Goal: Information Seeking & Learning: Check status

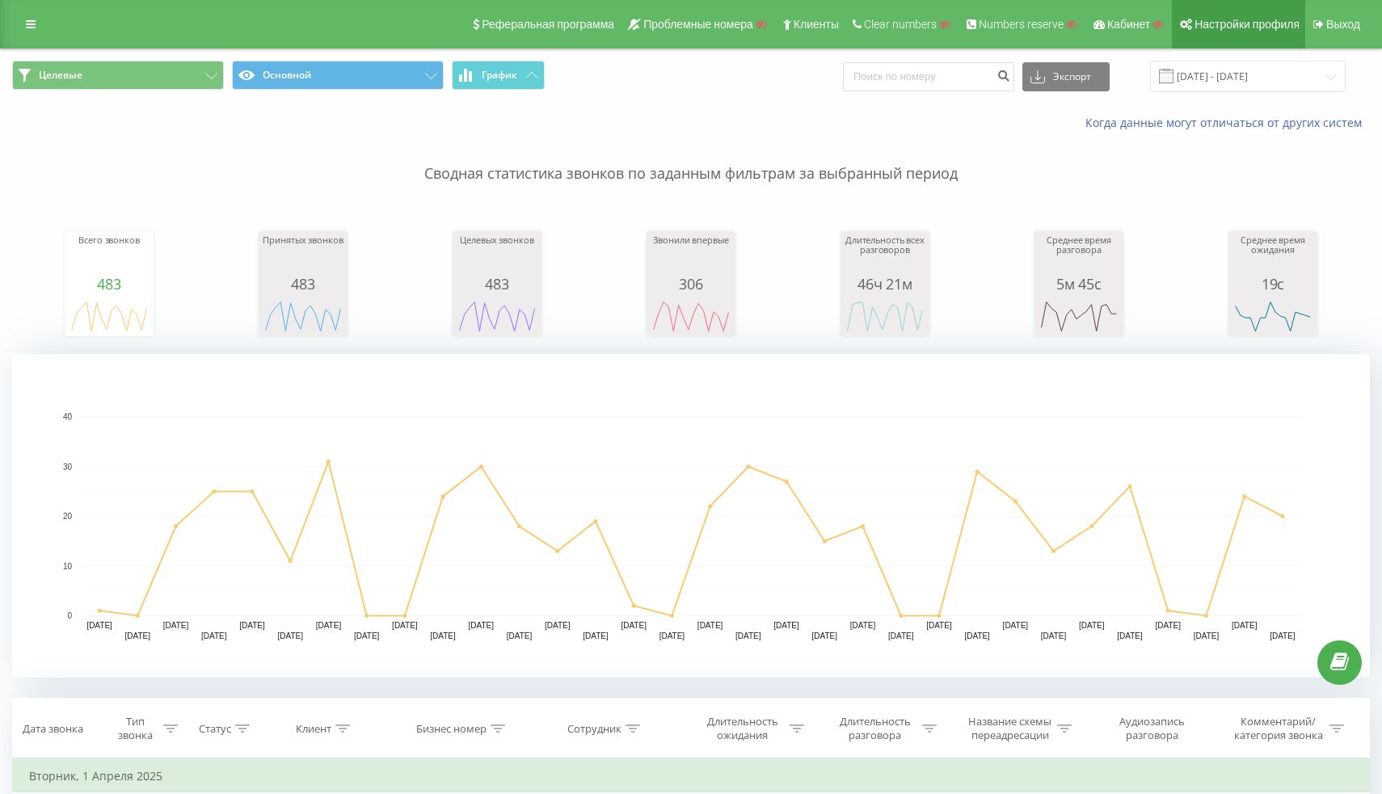
click at [1249, 29] on span "Настройки профиля" at bounding box center [1246, 24] width 105 height 13
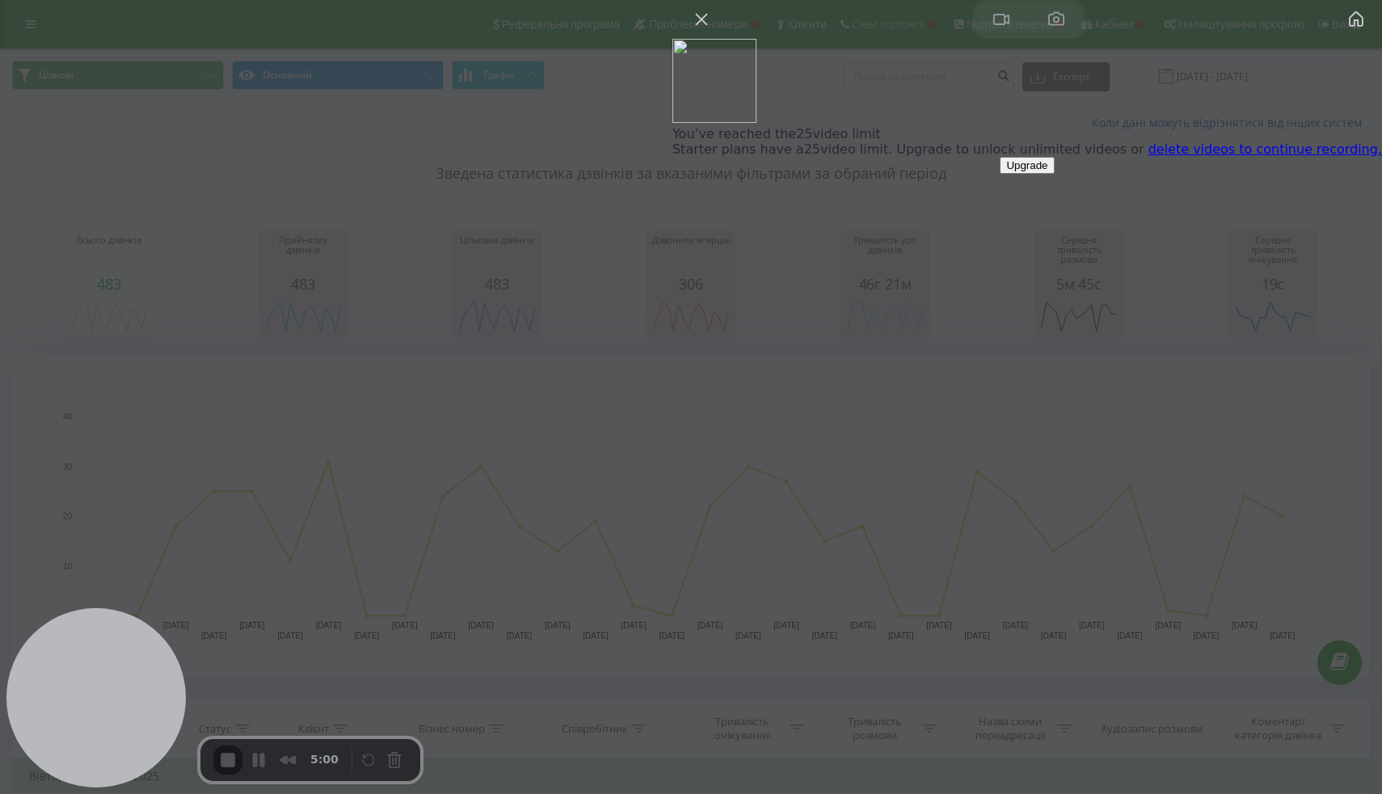
click at [1222, 157] on link "delete videos to continue recording." at bounding box center [1265, 148] width 234 height 15
click at [714, 32] on button "Close" at bounding box center [702, 19] width 26 height 26
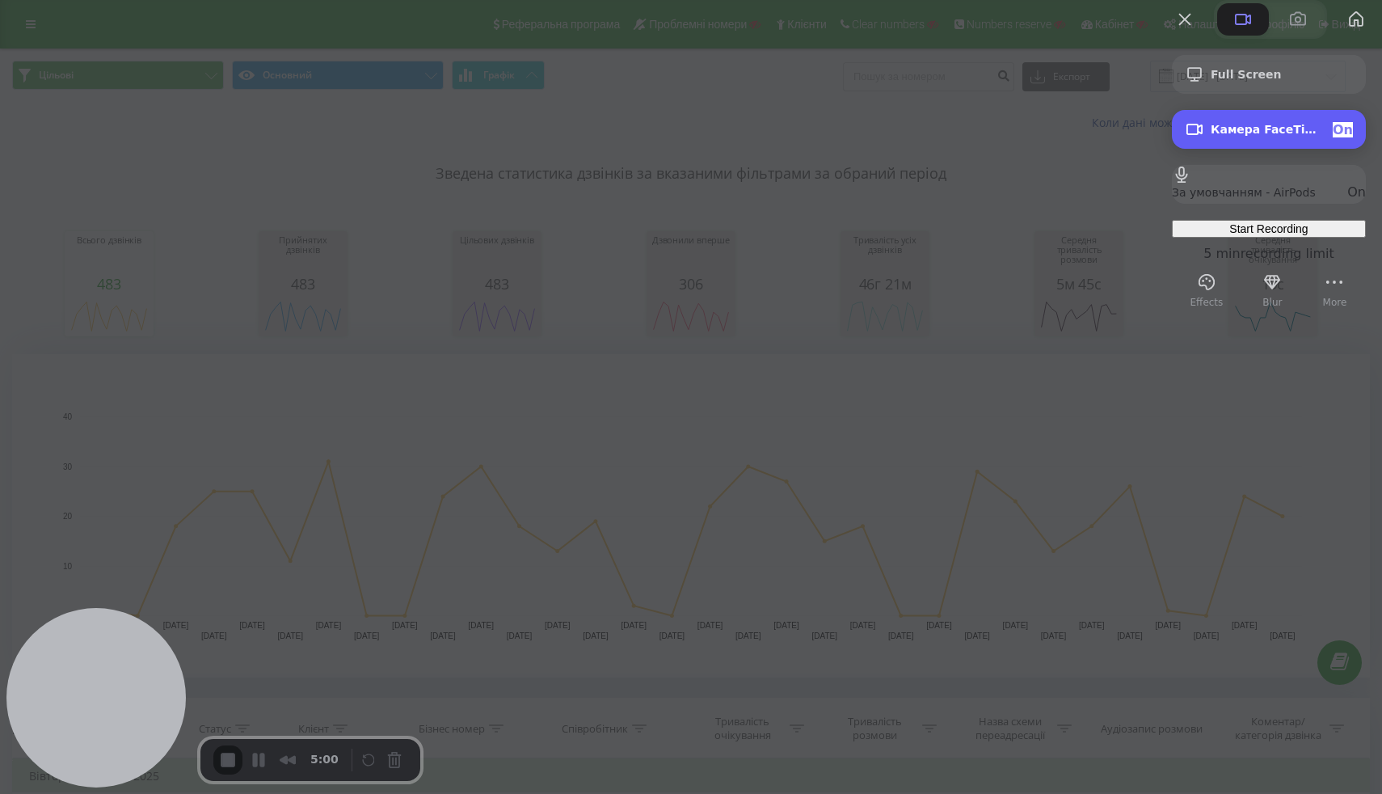
click at [1254, 136] on span "Камера FaceTime HD (C4E1:9BFB)" at bounding box center [1265, 129] width 109 height 13
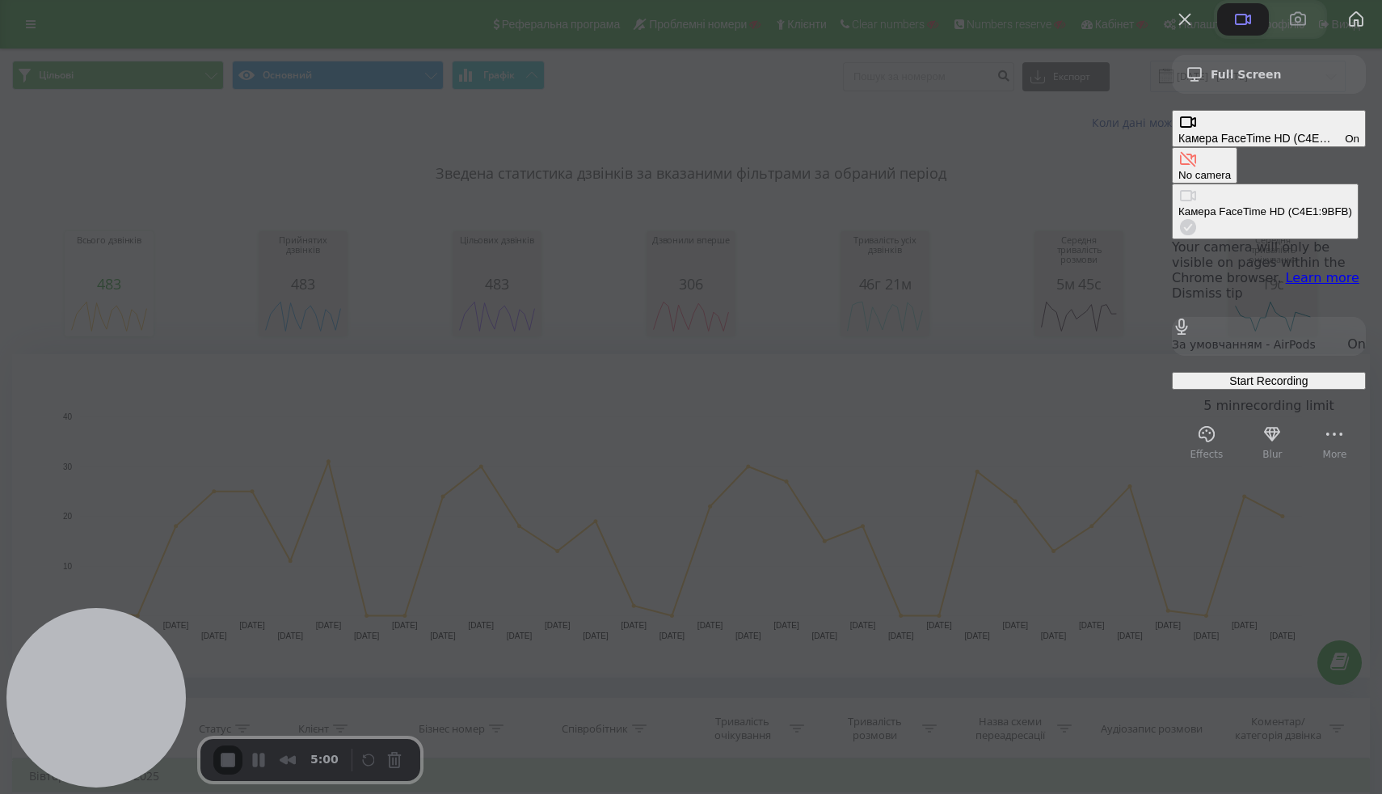
click at [1345, 145] on div "On" at bounding box center [1352, 139] width 15 height 12
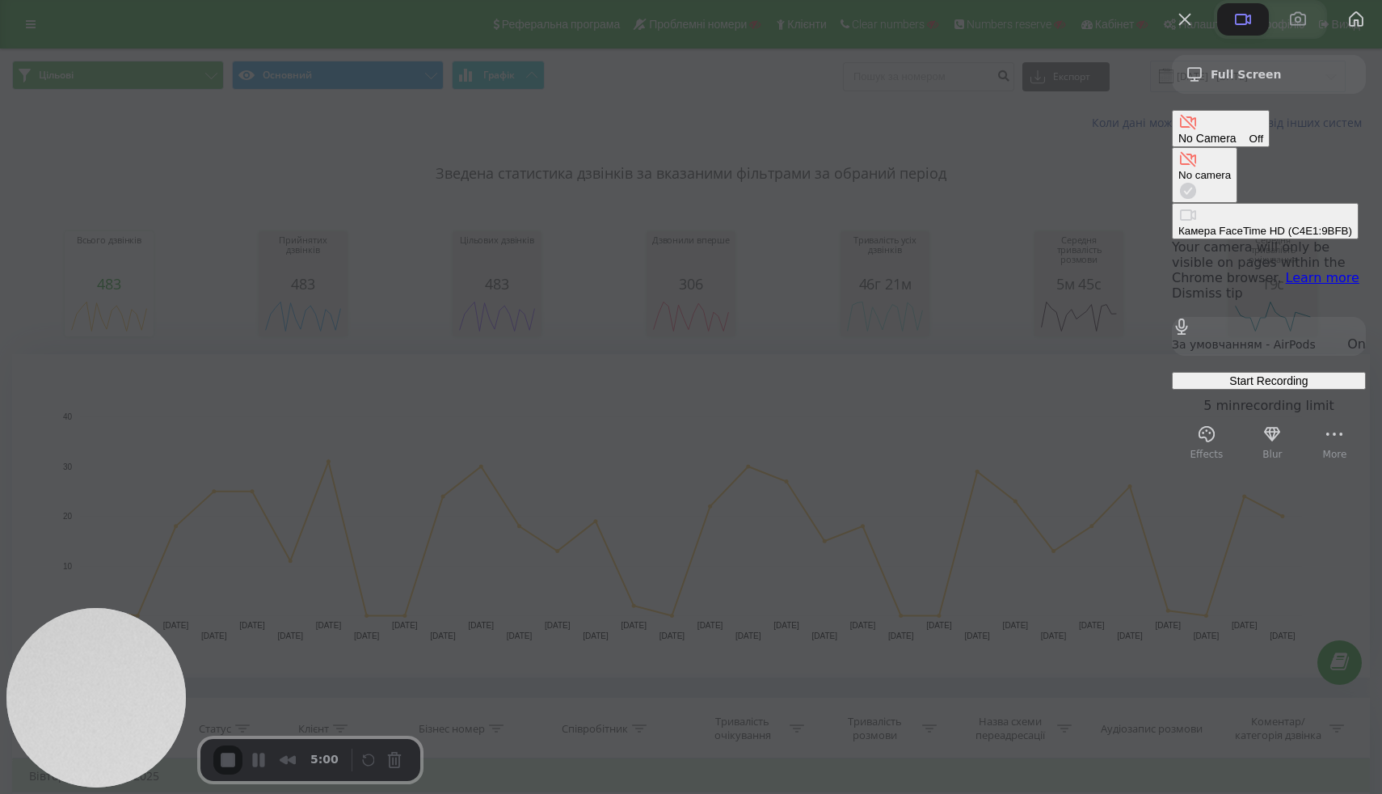
click at [1198, 374] on div "Start Recording" at bounding box center [1268, 380] width 181 height 13
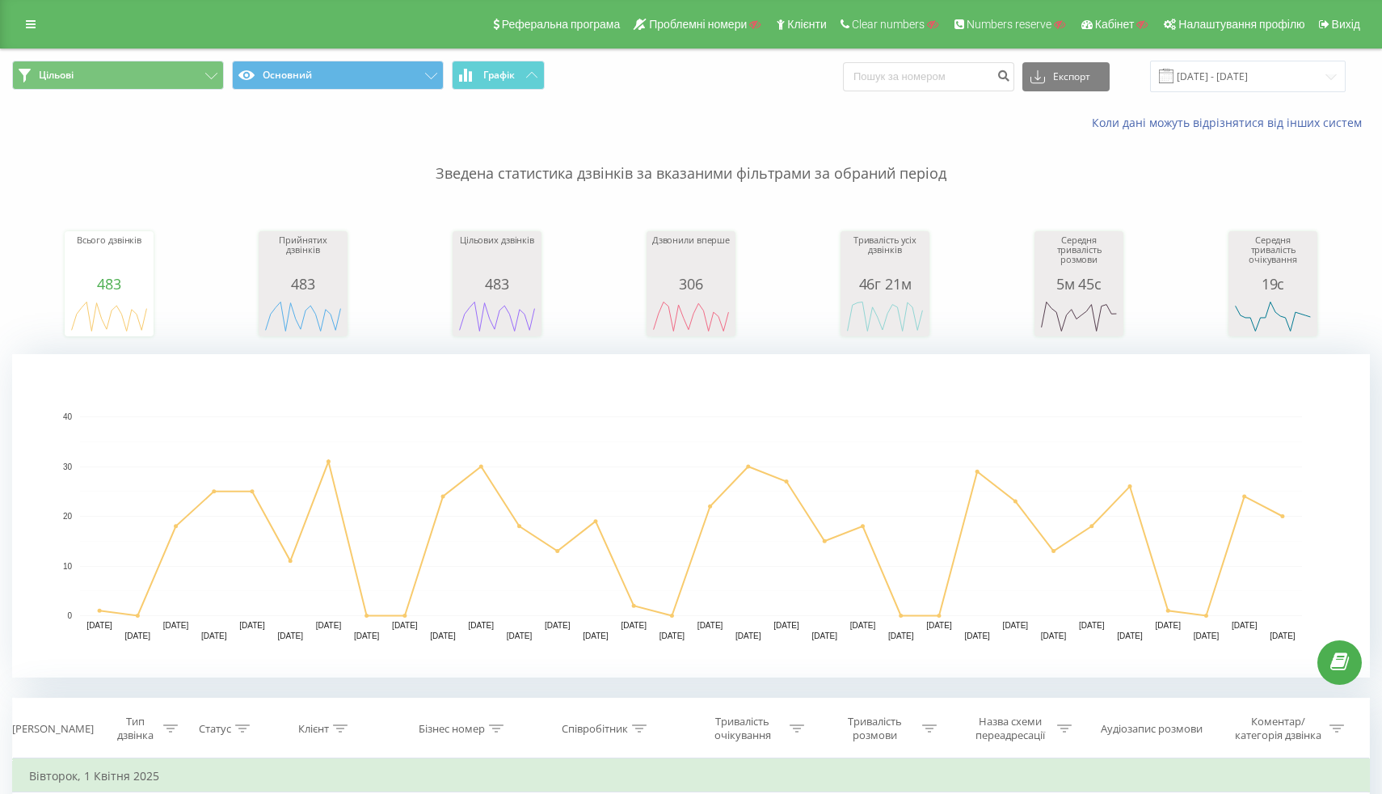
click at [668, 474] on div at bounding box center [691, 397] width 1382 height 794
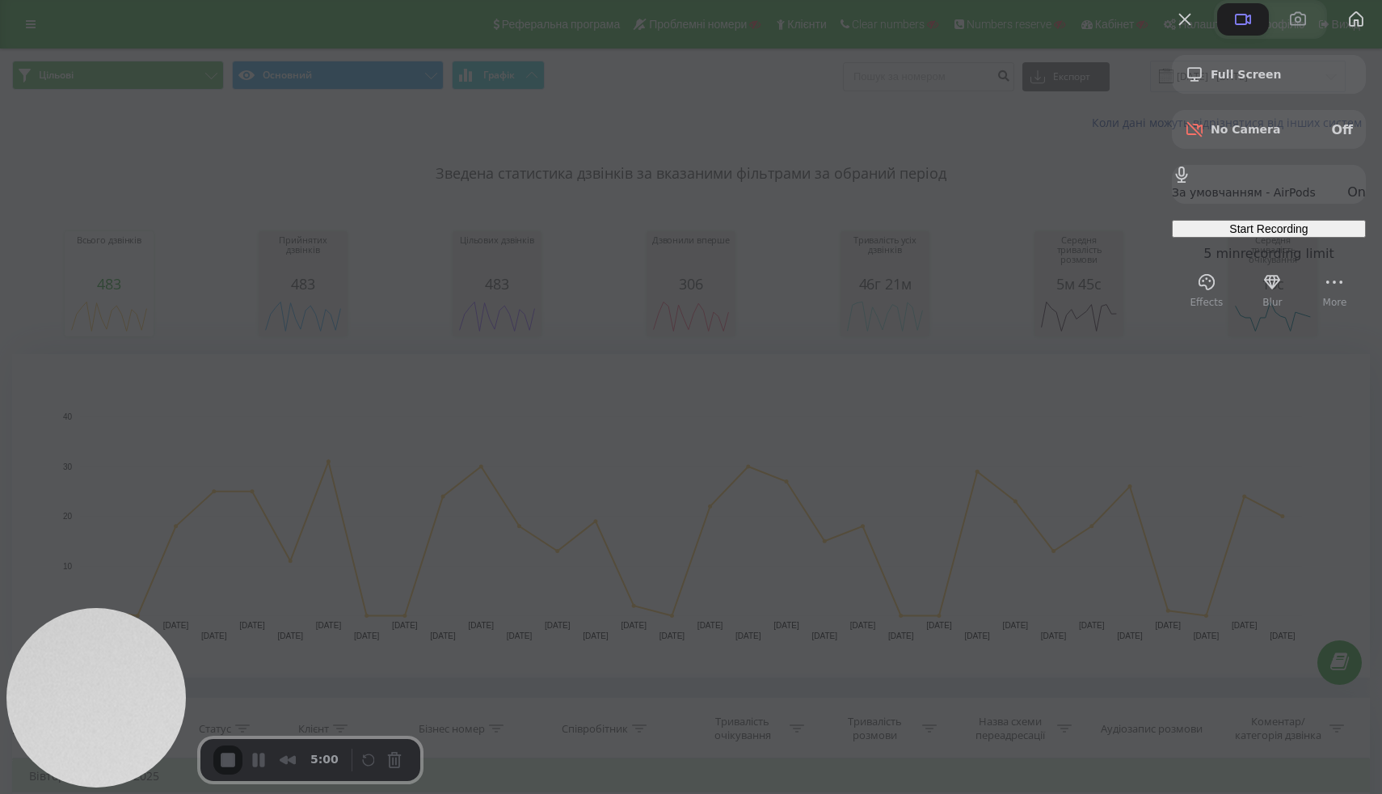
click at [1229, 235] on span "Start Recording" at bounding box center [1268, 228] width 78 height 13
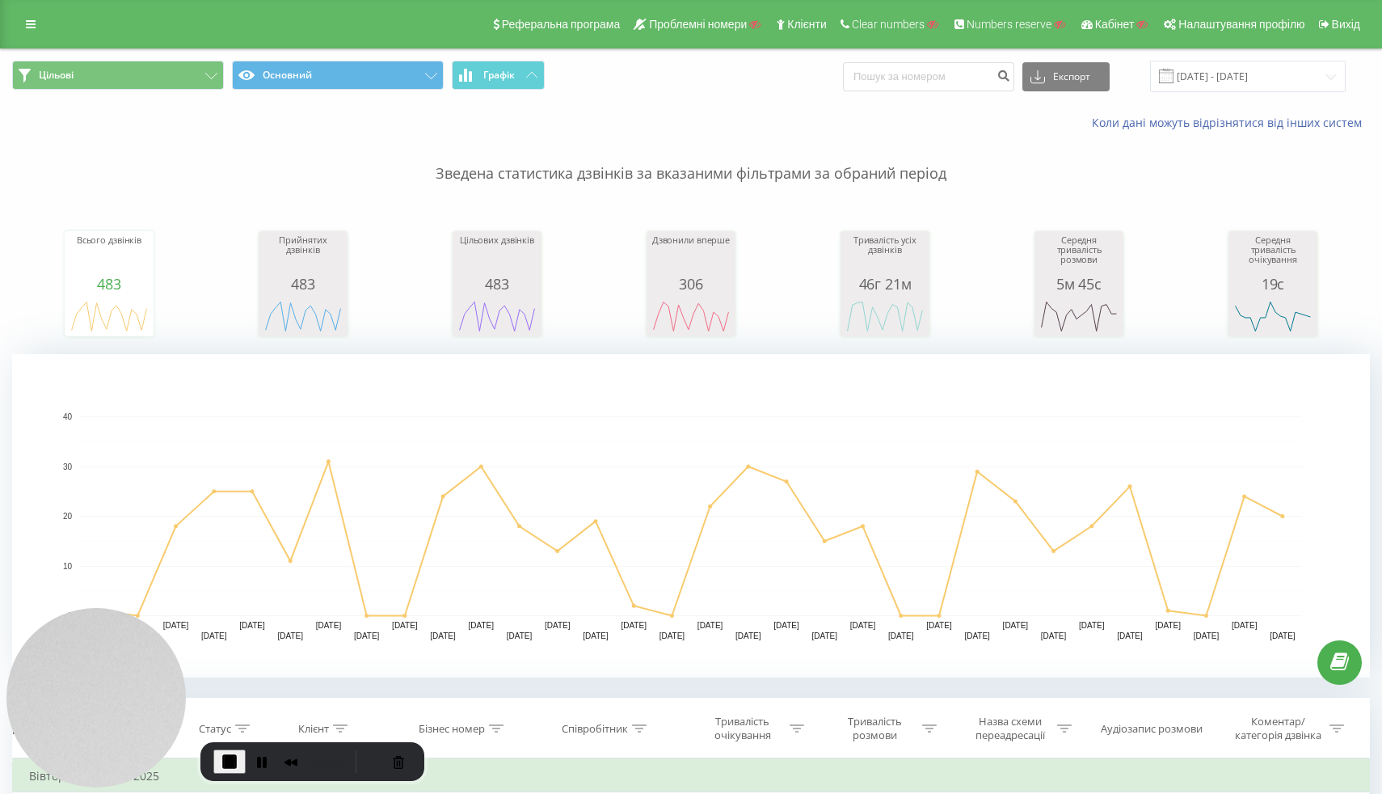
click at [23, 28] on div at bounding box center [691, 397] width 1382 height 794
click at [24, 28] on link at bounding box center [30, 24] width 29 height 23
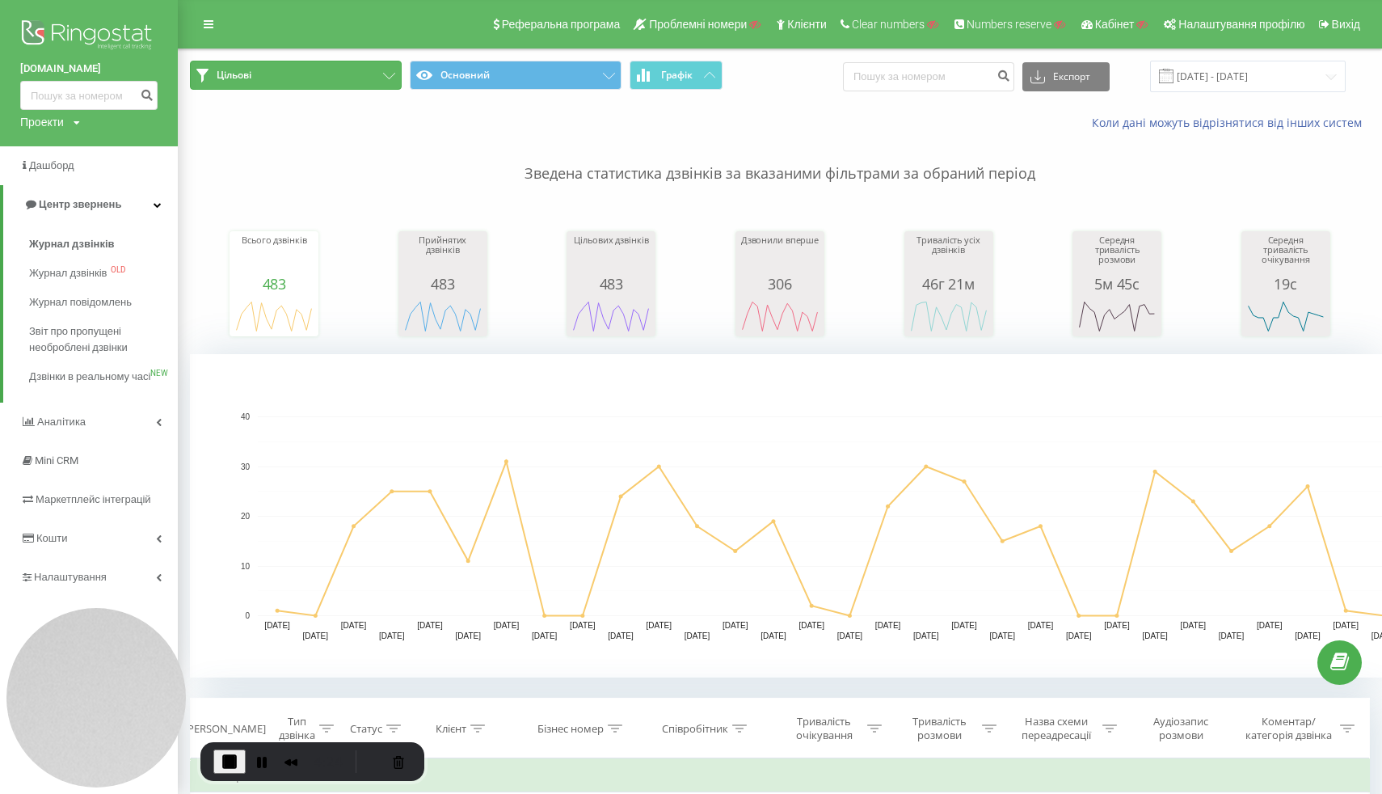
click at [261, 72] on button "Цільові" at bounding box center [296, 75] width 212 height 29
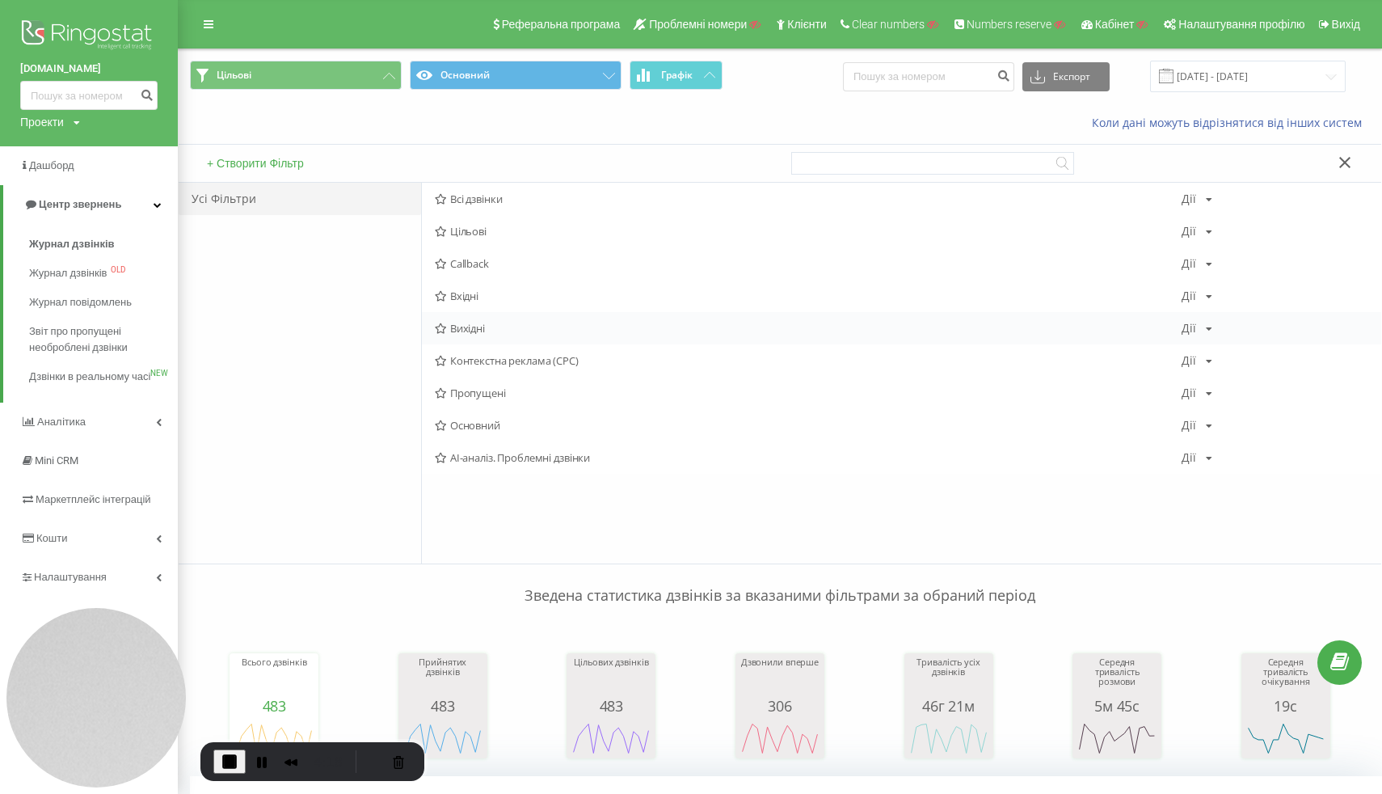
click at [477, 336] on div "Вихідні Дії Редагувати Копіювати Видалити За замовчуванням Поділитися" at bounding box center [901, 328] width 959 height 32
click at [496, 330] on span "Вихідні" at bounding box center [808, 327] width 747 height 11
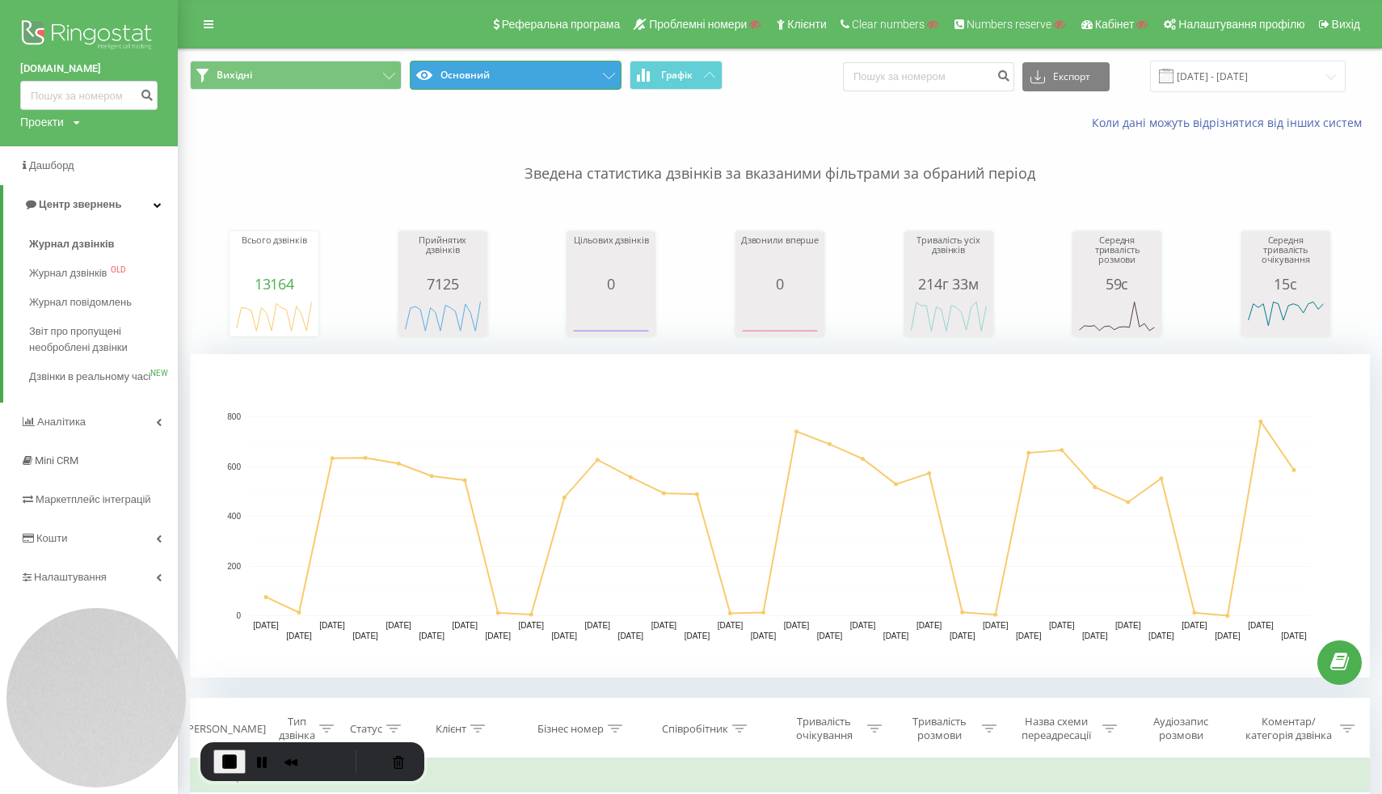
click at [489, 63] on button "Основний" at bounding box center [516, 75] width 212 height 29
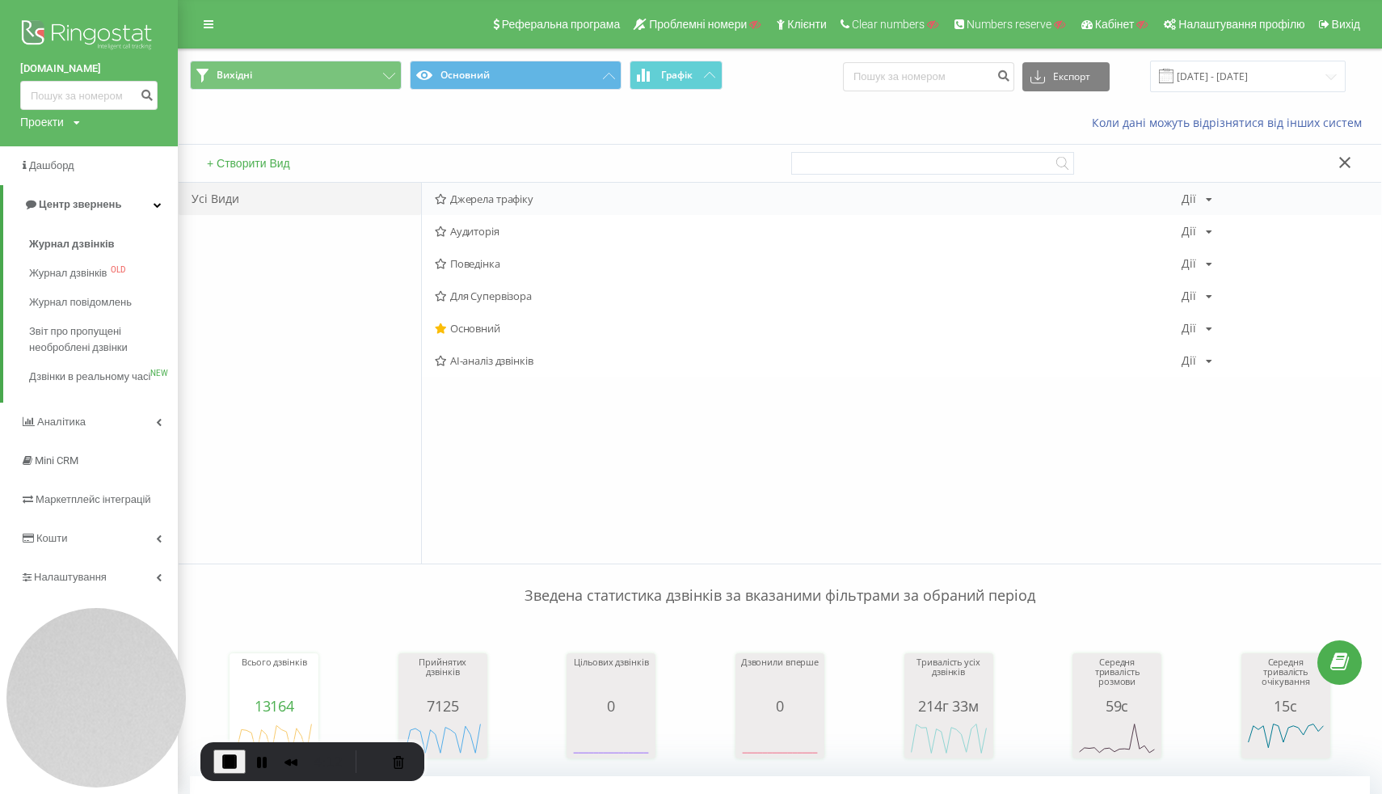
click at [543, 200] on span "Джерела трафіку" at bounding box center [808, 198] width 747 height 11
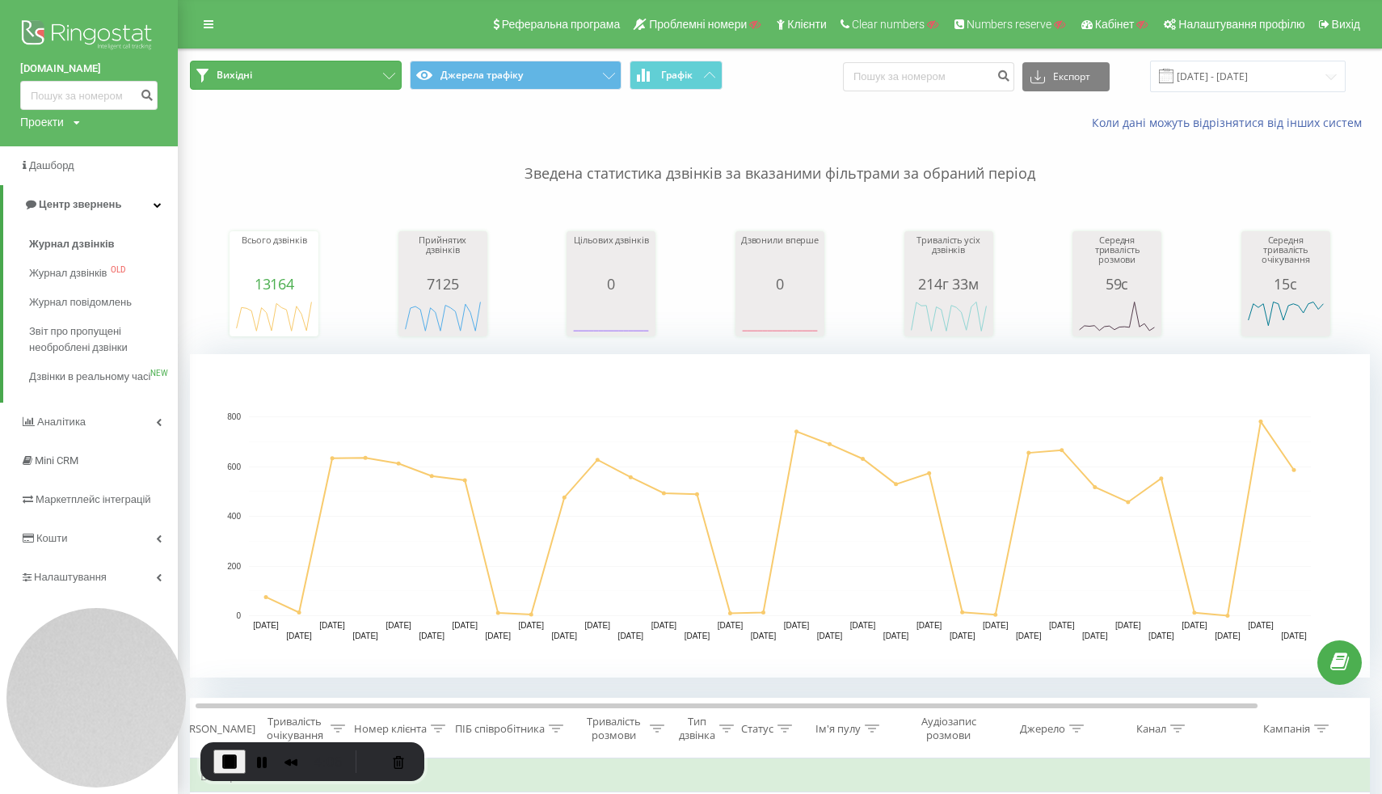
click at [280, 71] on button "Вихідні" at bounding box center [296, 75] width 212 height 29
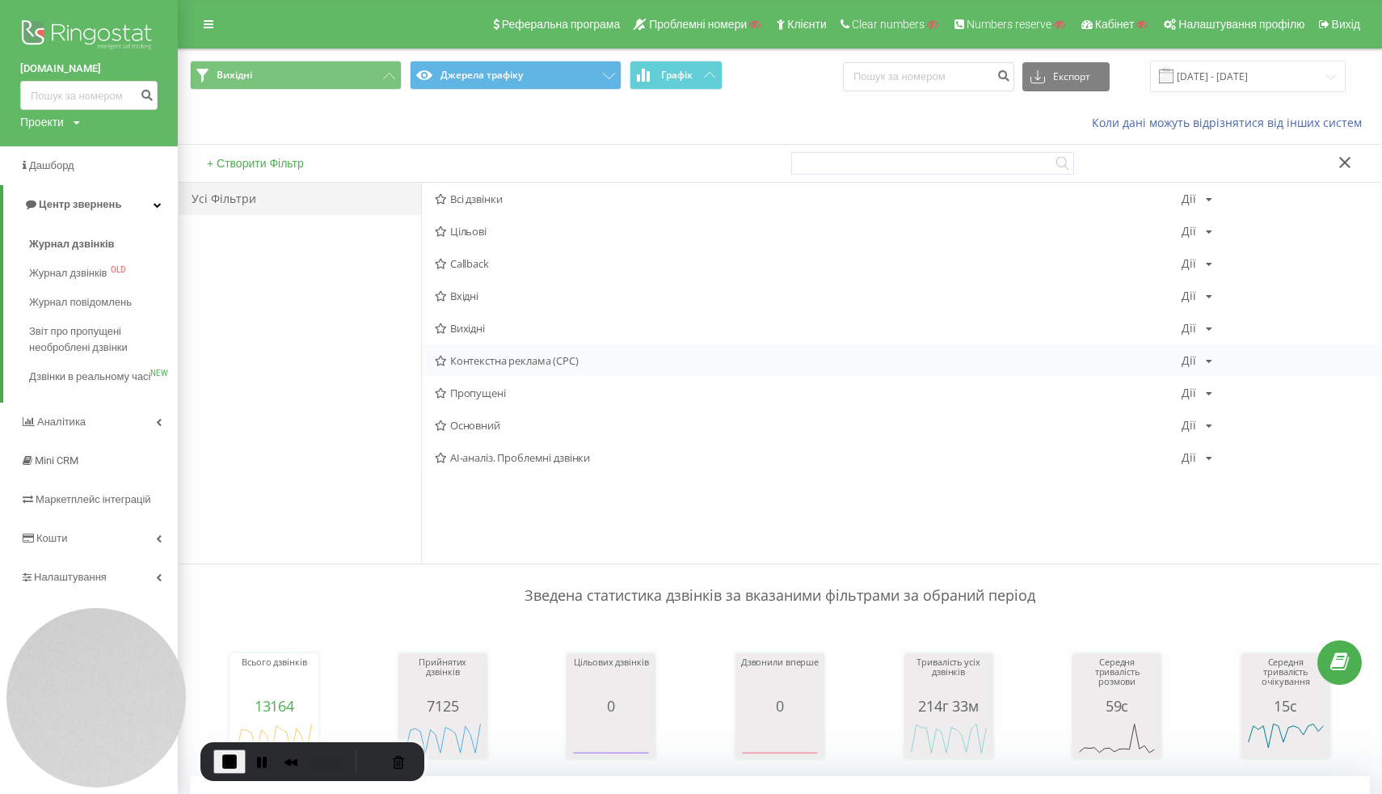
click at [483, 358] on span "Контекстна реклама (CPC)" at bounding box center [808, 360] width 747 height 11
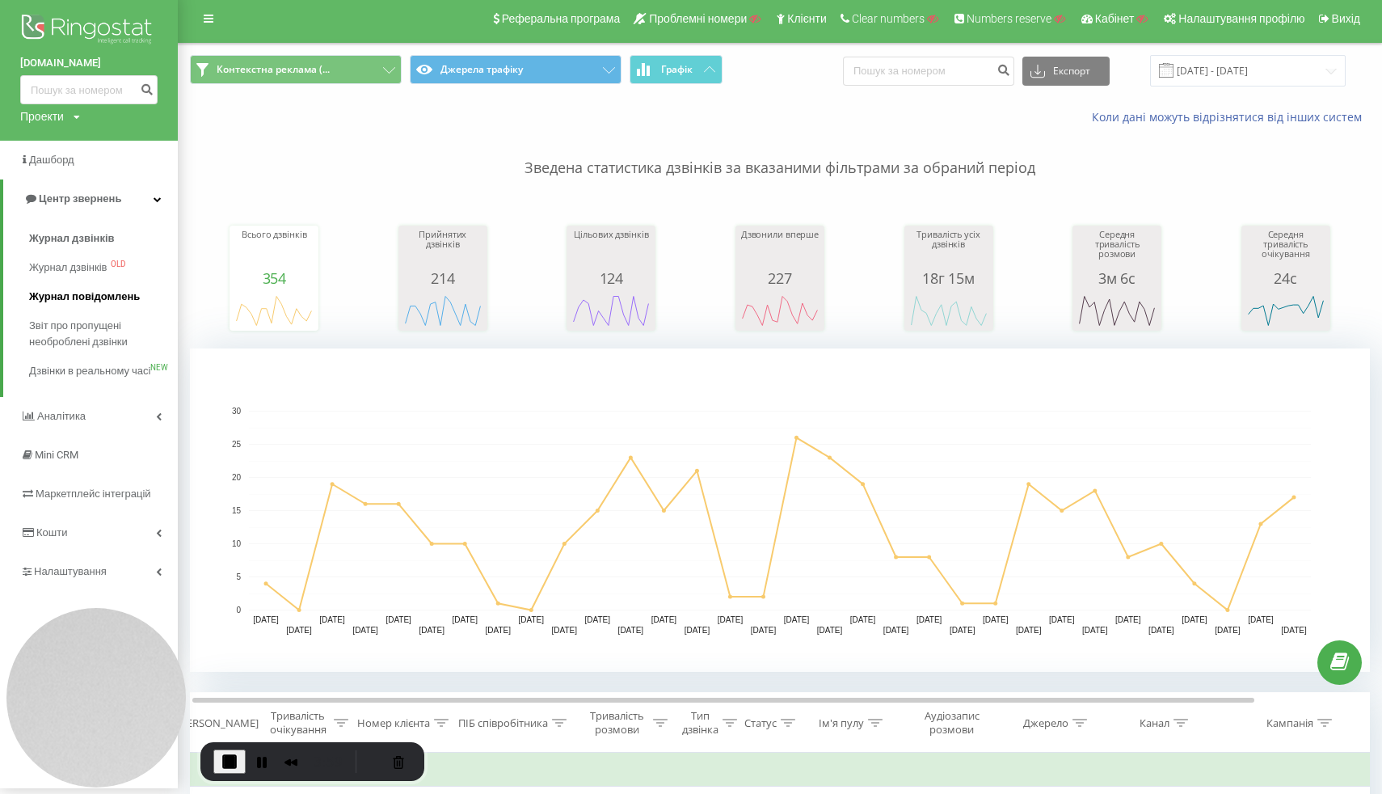
scroll to position [30, 0]
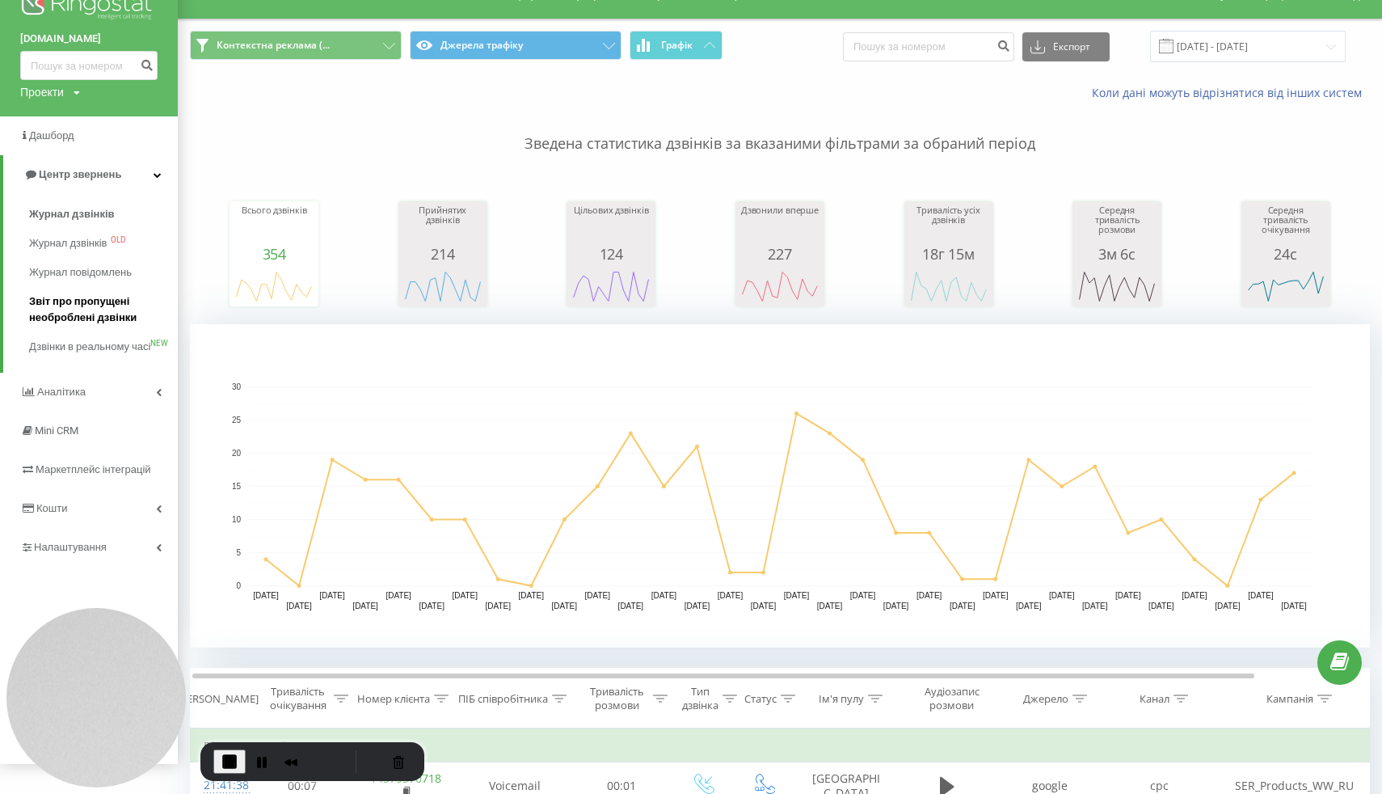
click at [61, 309] on span "Звіт про пропущені необроблені дзвінки" at bounding box center [99, 309] width 141 height 32
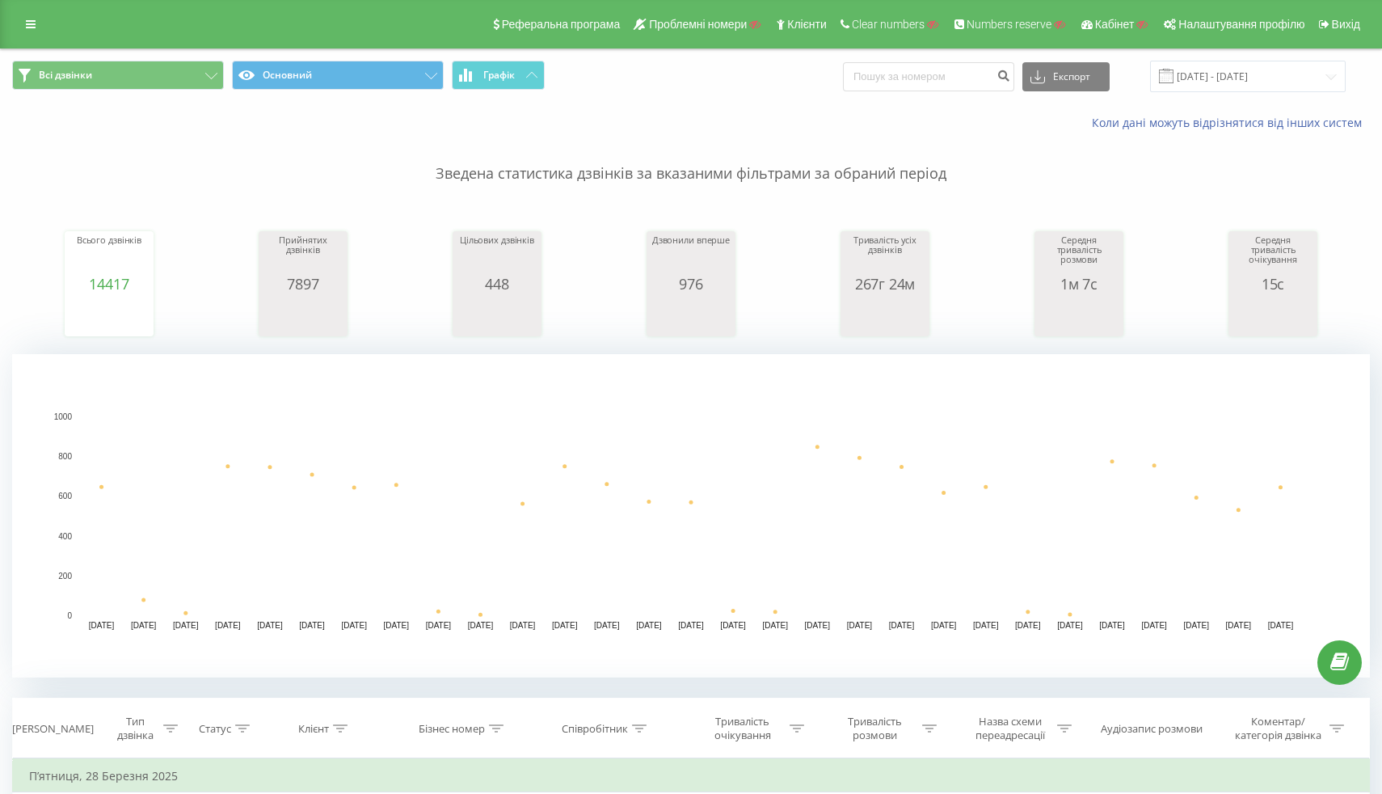
click at [25, 40] on div "Реферальна програма Проблемні номери Клієнти Clear numbers Numbers reserve Кабі…" at bounding box center [691, 24] width 1382 height 48
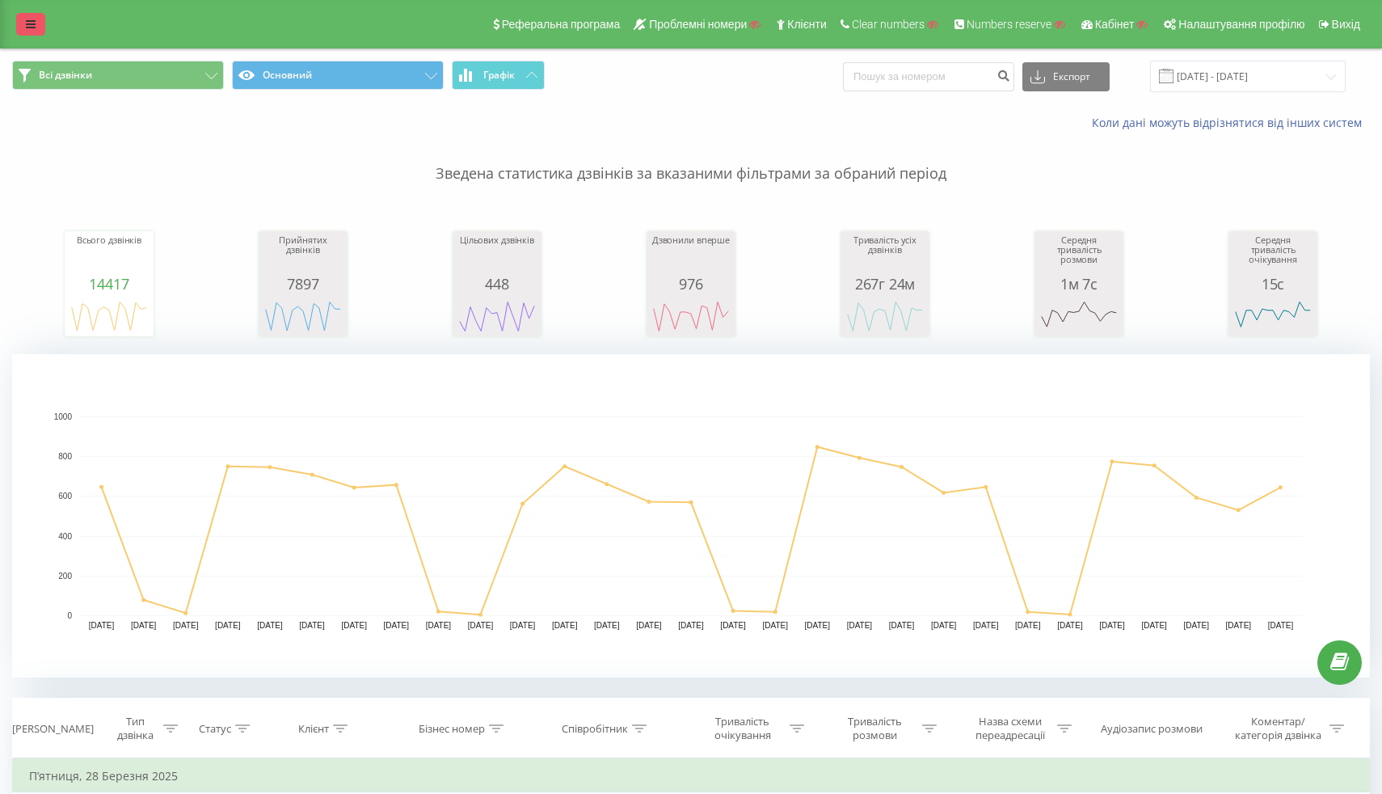
click at [25, 33] on link at bounding box center [30, 24] width 29 height 23
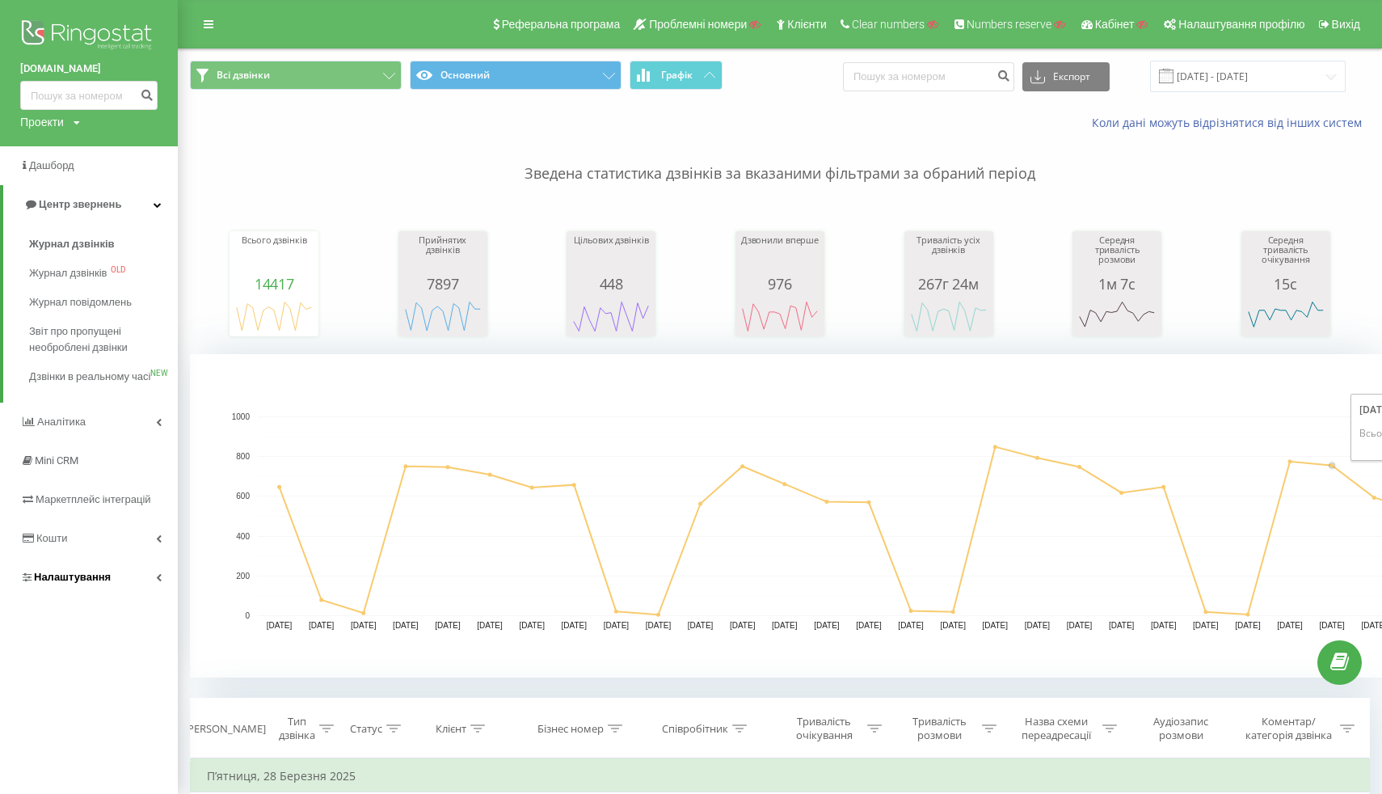
click at [99, 583] on span "Налаштування" at bounding box center [72, 577] width 77 height 12
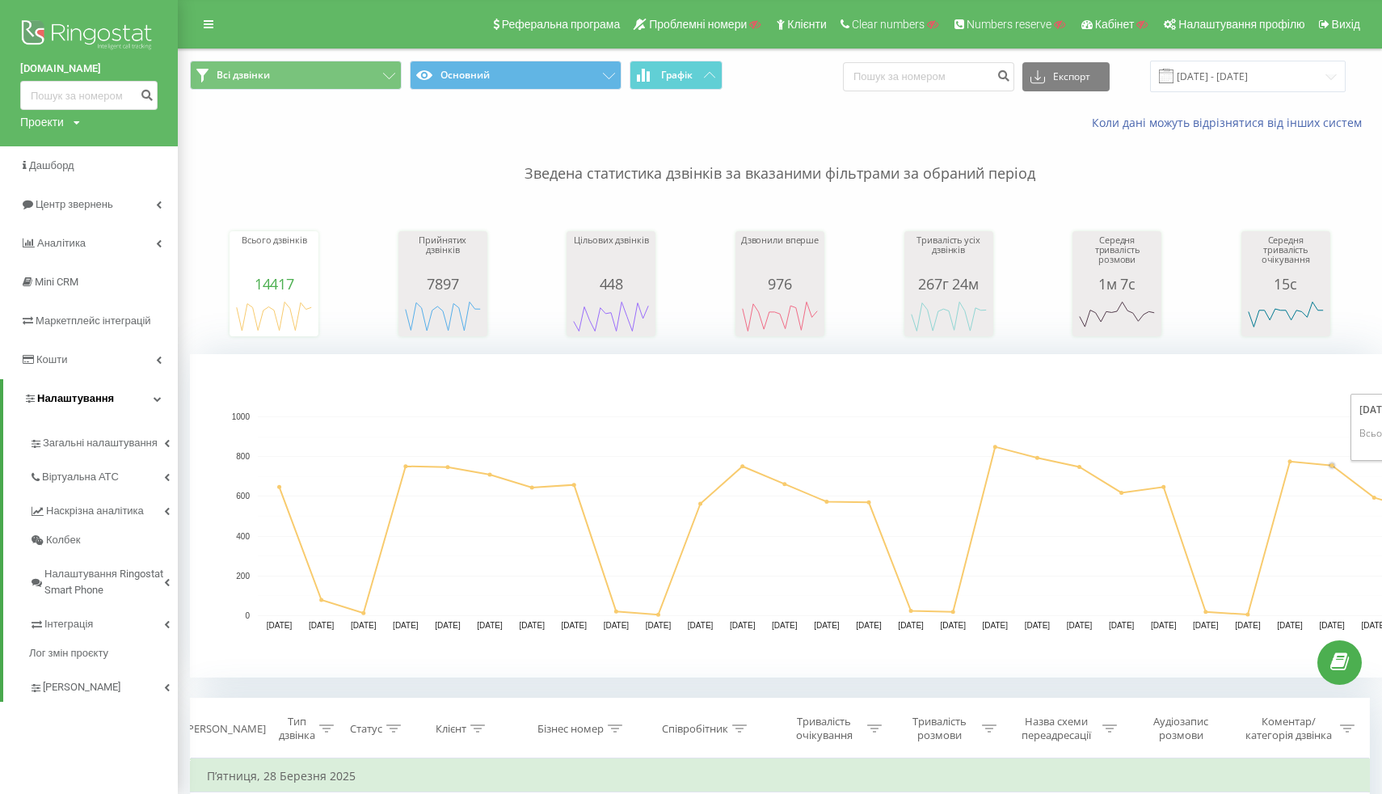
click at [108, 407] on link "Налаштування" at bounding box center [90, 398] width 175 height 39
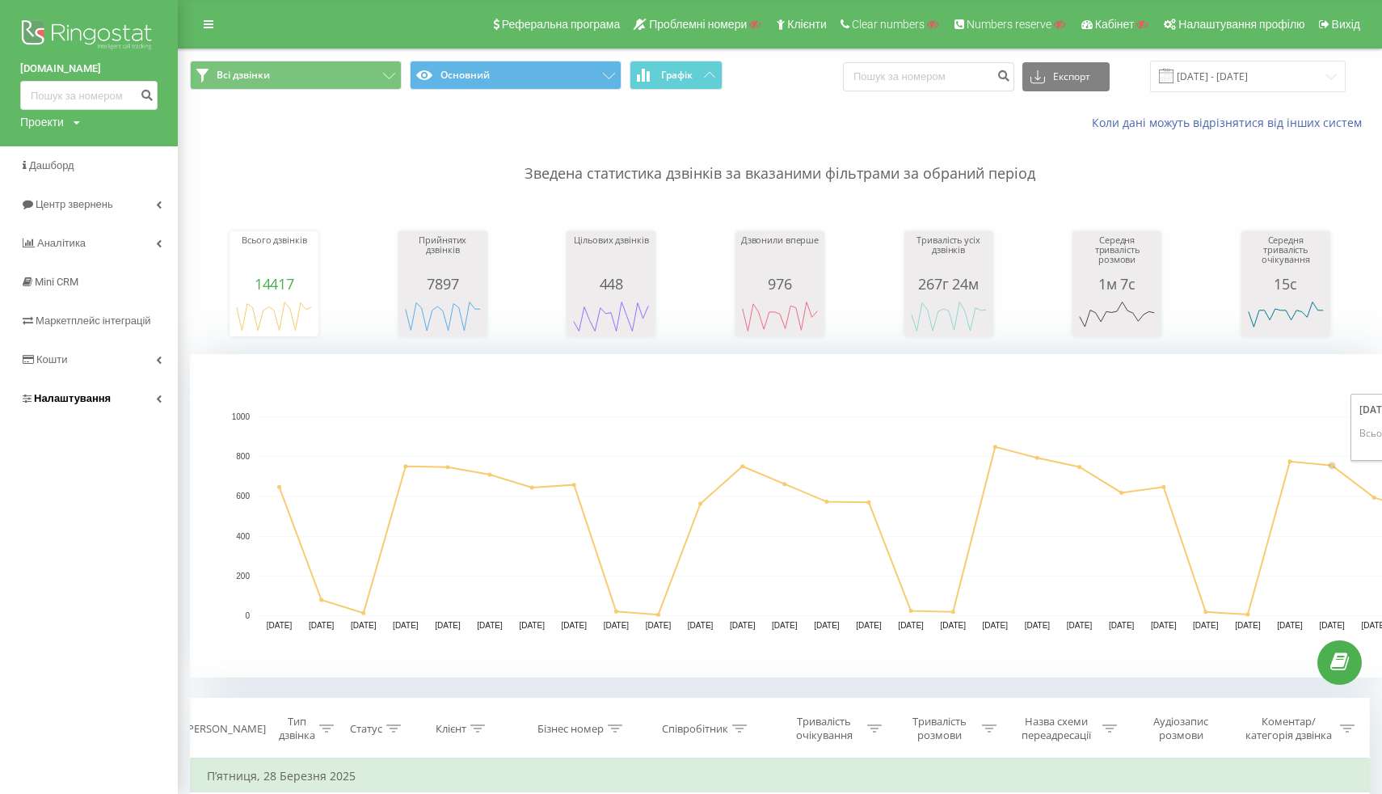
click at [108, 407] on link "Налаштування" at bounding box center [89, 398] width 178 height 39
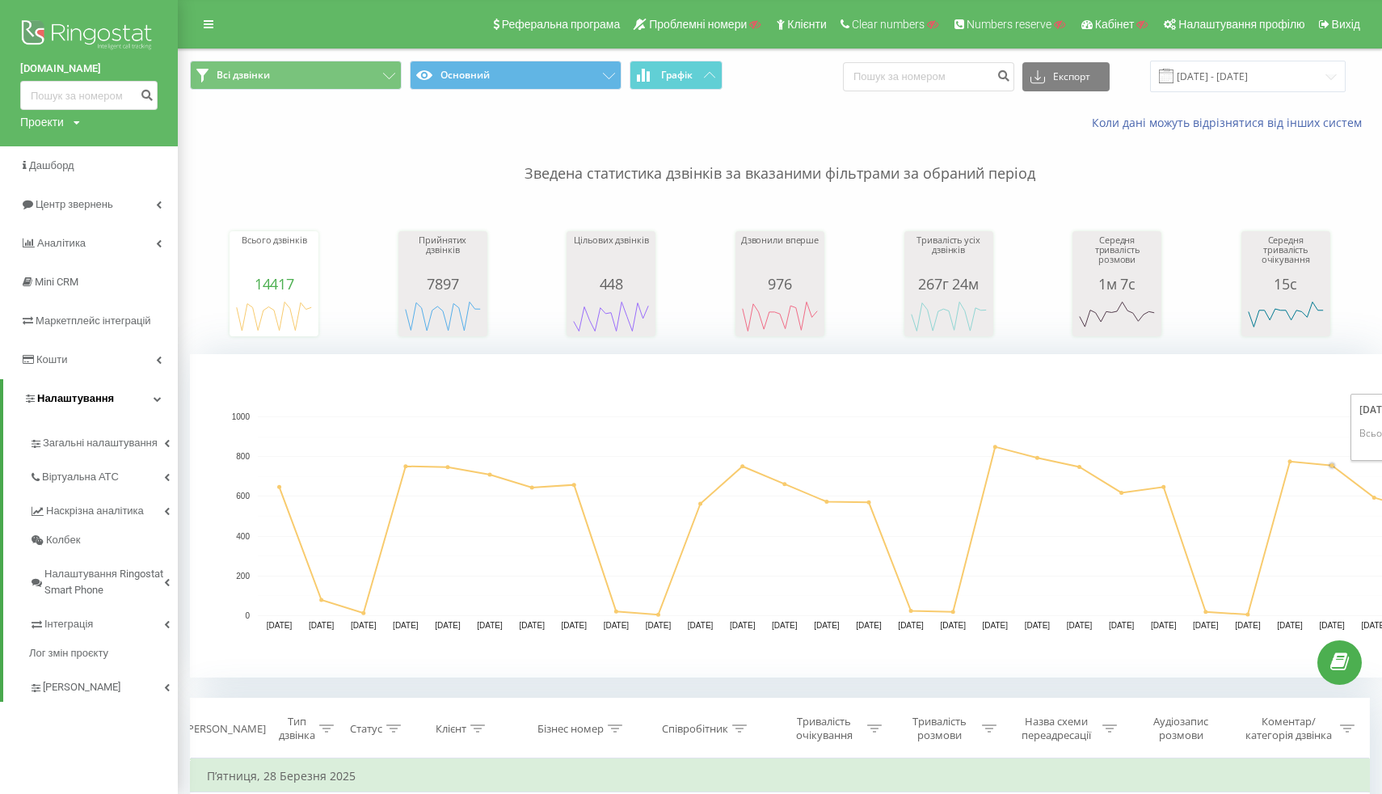
click at [74, 407] on link "Налаштування" at bounding box center [90, 398] width 175 height 39
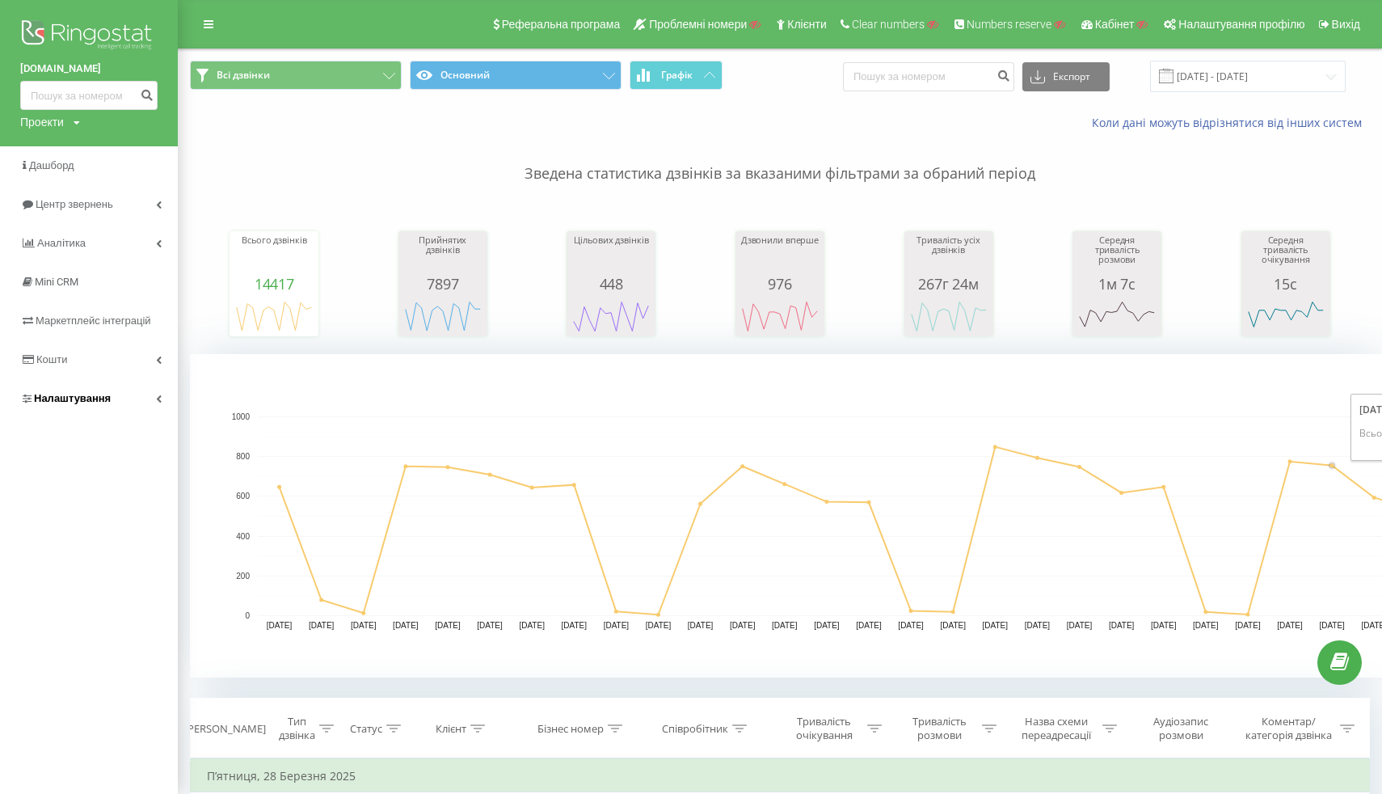
click at [78, 405] on span "Налаштування" at bounding box center [65, 398] width 91 height 16
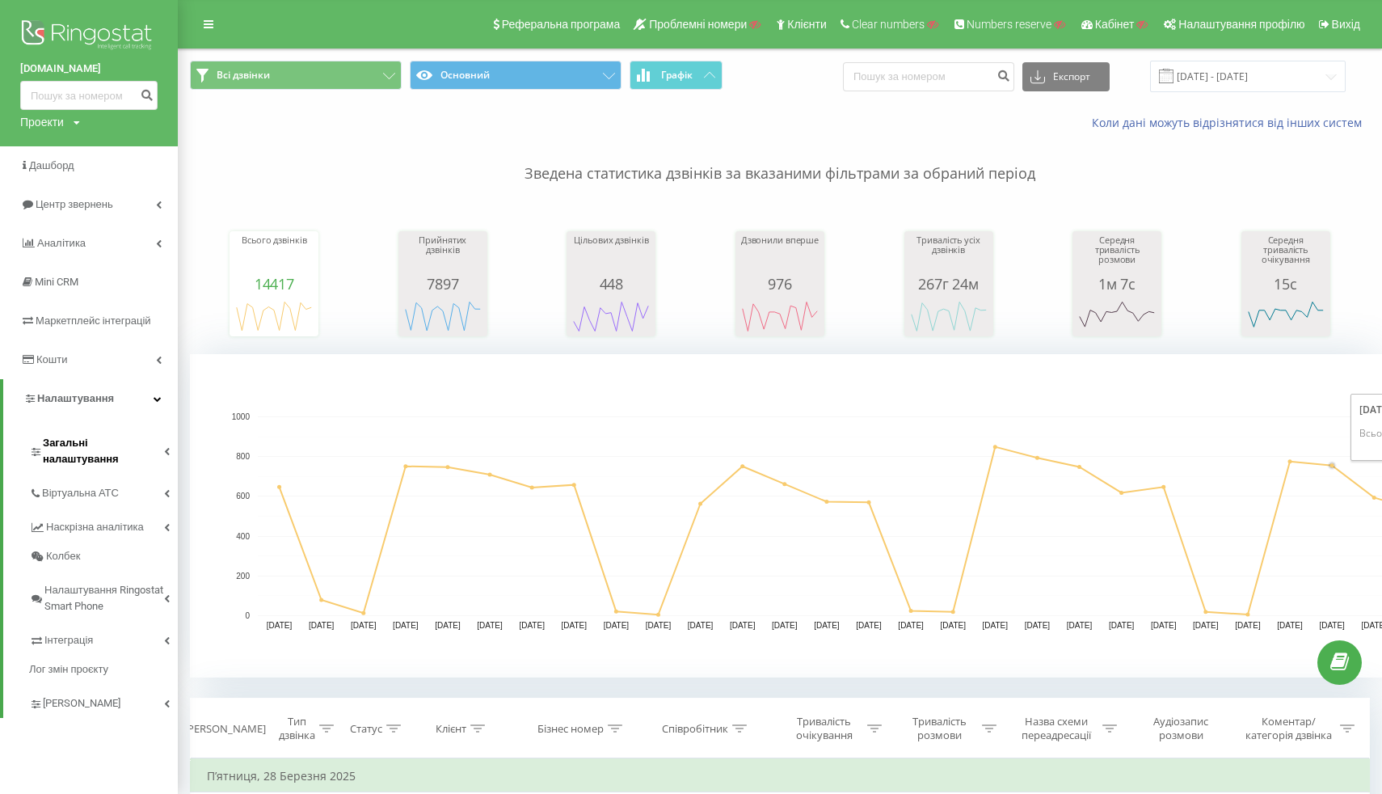
click at [78, 436] on span "Загальні налаштування" at bounding box center [103, 451] width 121 height 32
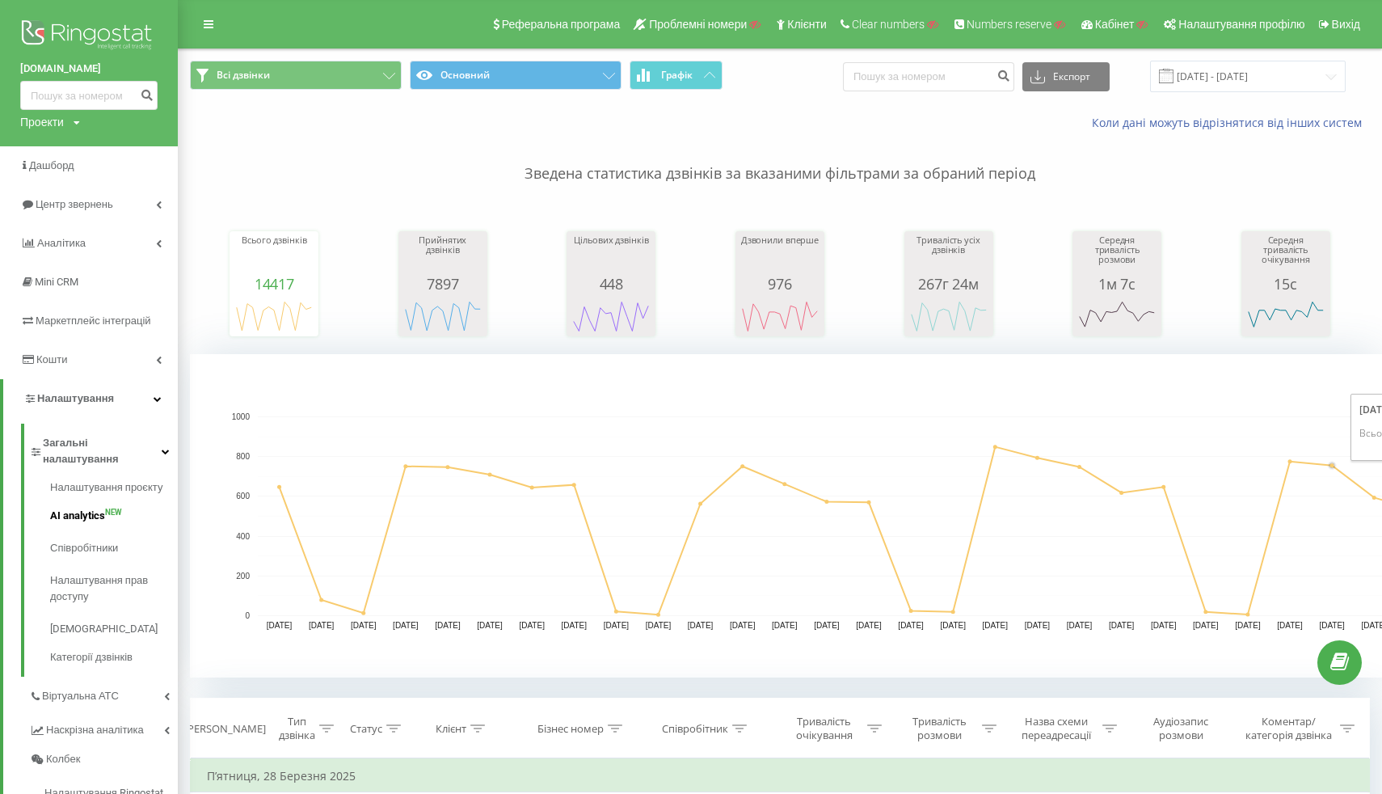
click at [74, 499] on link "AI analytics NEW" at bounding box center [114, 515] width 128 height 32
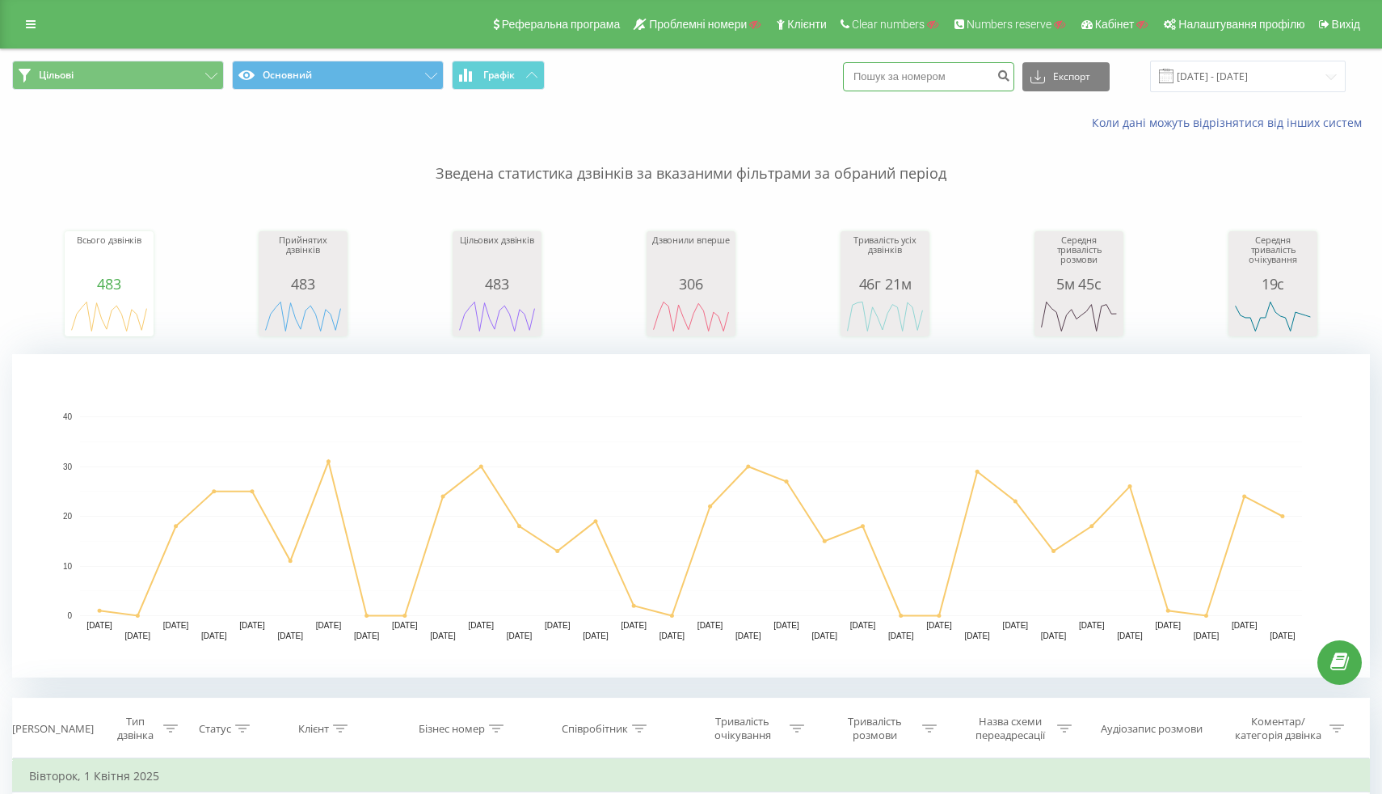
click at [912, 74] on input at bounding box center [928, 76] width 171 height 29
paste input "380674045533"
type input "380674045533"
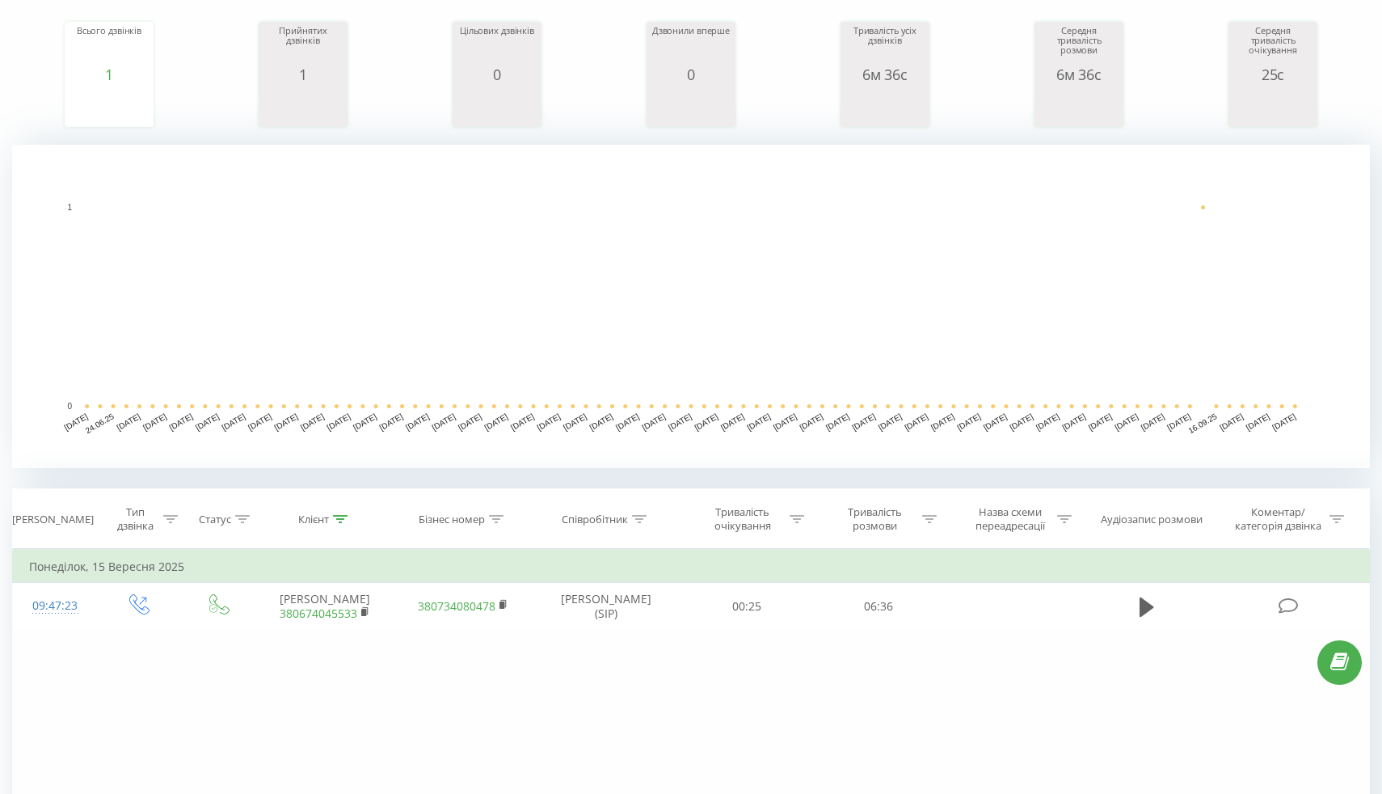
scroll to position [214, 0]
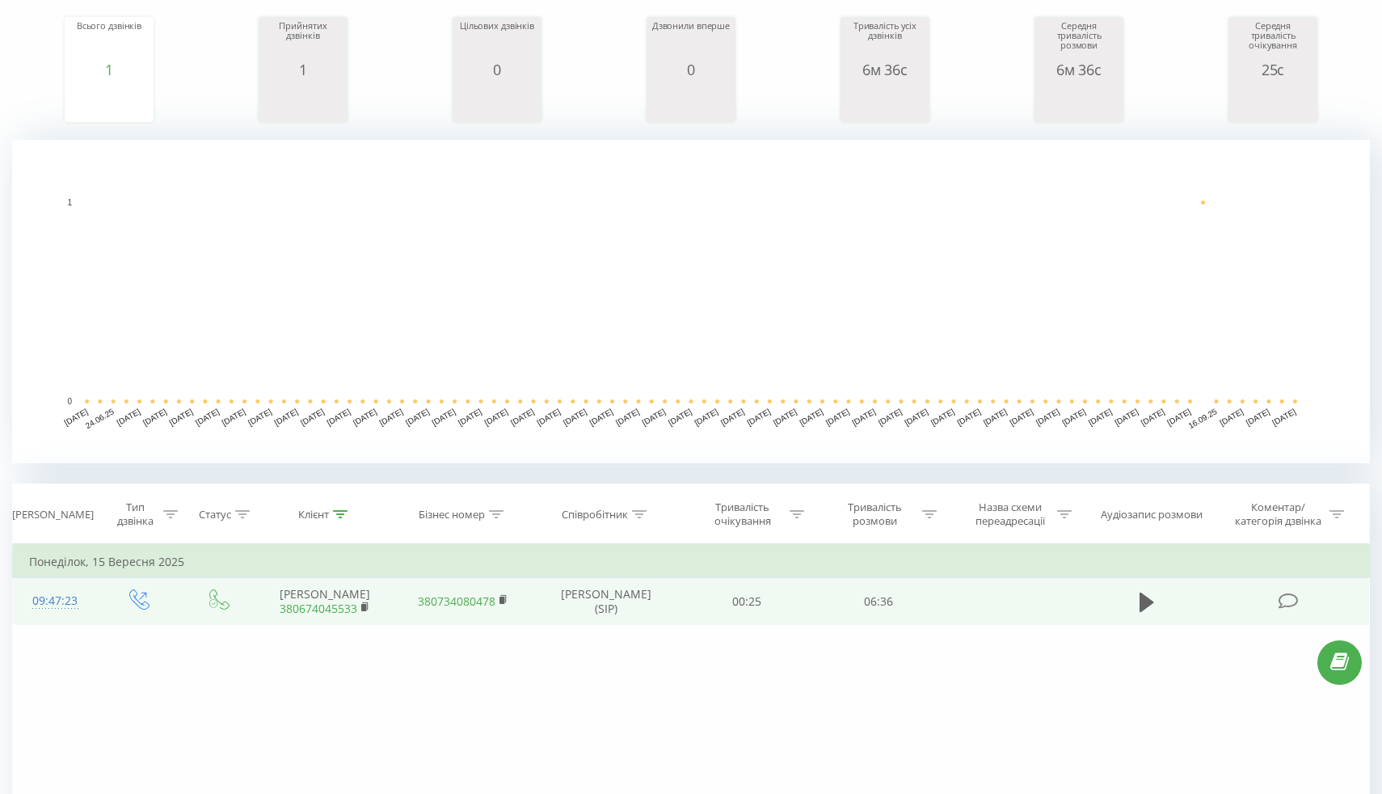
click at [47, 598] on div "09:47:23" at bounding box center [55, 601] width 52 height 32
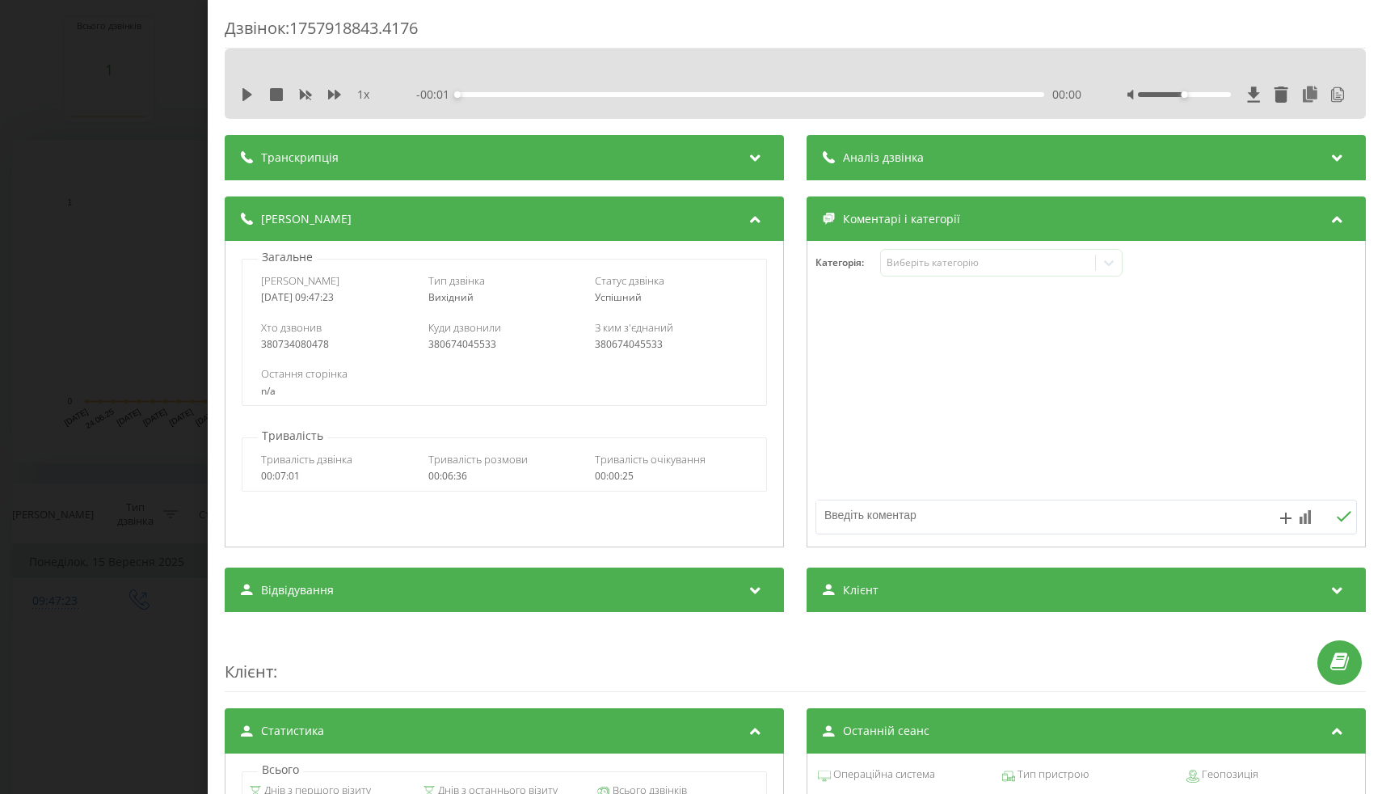
click at [842, 160] on span "Аналіз дзвінка" at bounding box center [882, 158] width 81 height 16
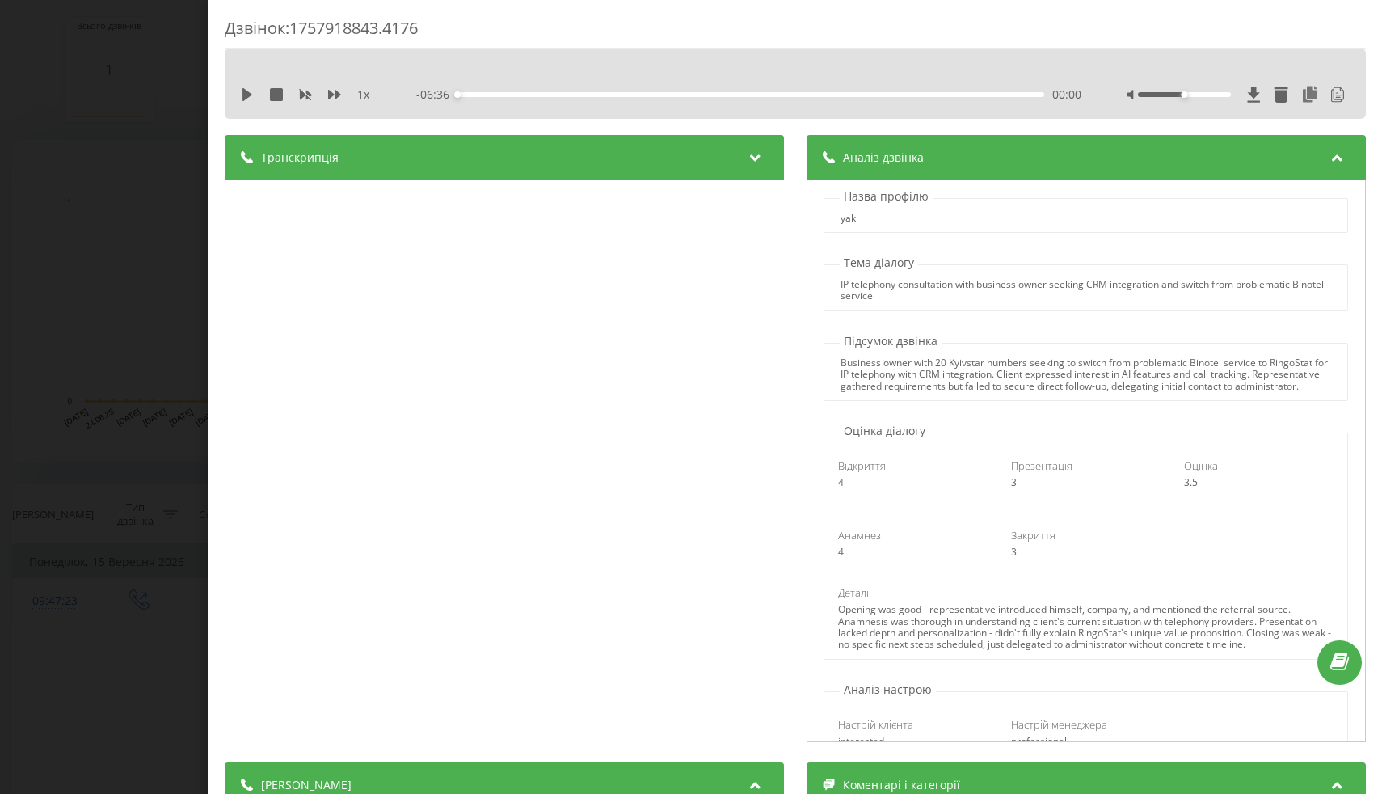
click at [1003, 301] on div "IP telephony consultation with business owner seeking CRM integration and switc…" at bounding box center [1085, 290] width 491 height 23
click at [1010, 283] on div "IP telephony consultation with business owner seeking CRM integration and switc…" at bounding box center [1085, 290] width 491 height 23
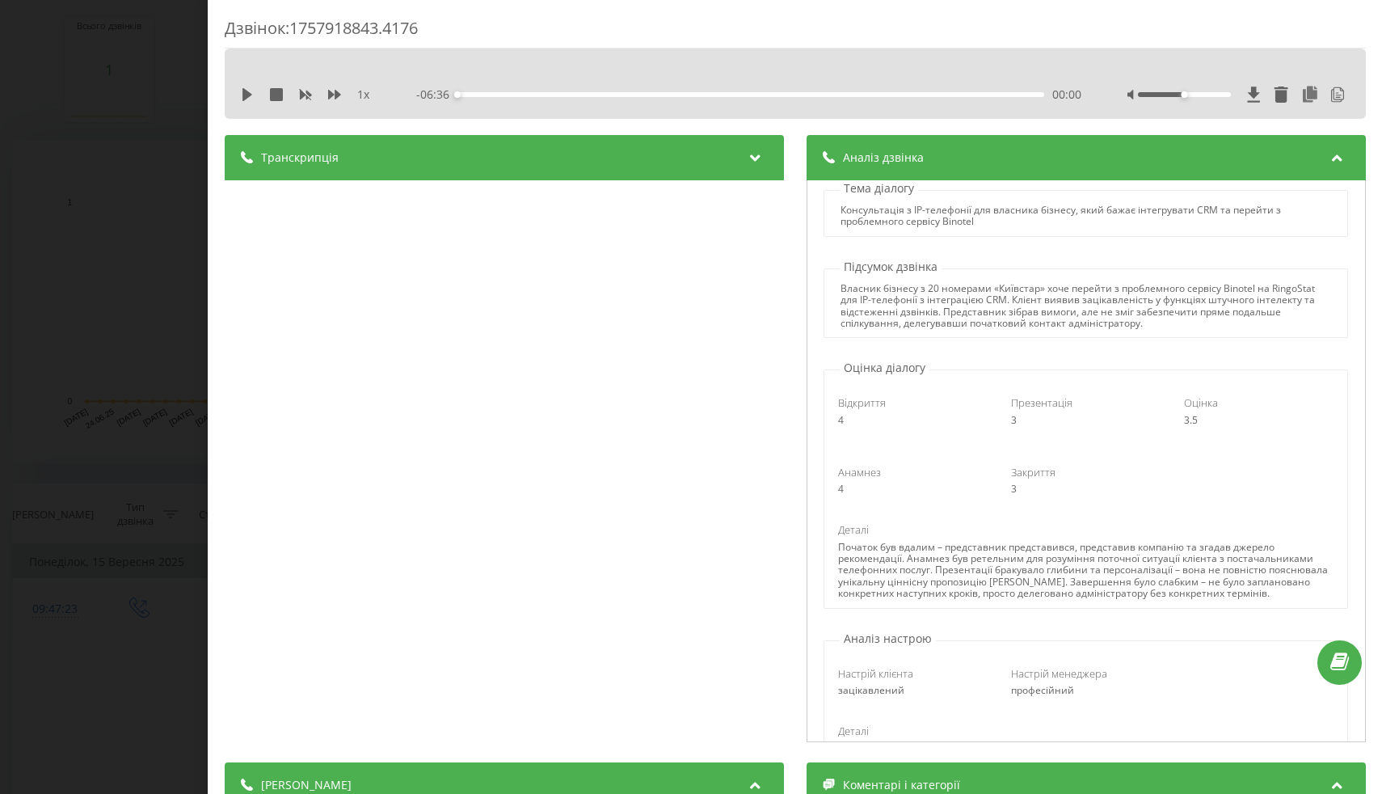
scroll to position [73, 0]
click at [1072, 411] on div "Презентація" at bounding box center [1085, 404] width 150 height 15
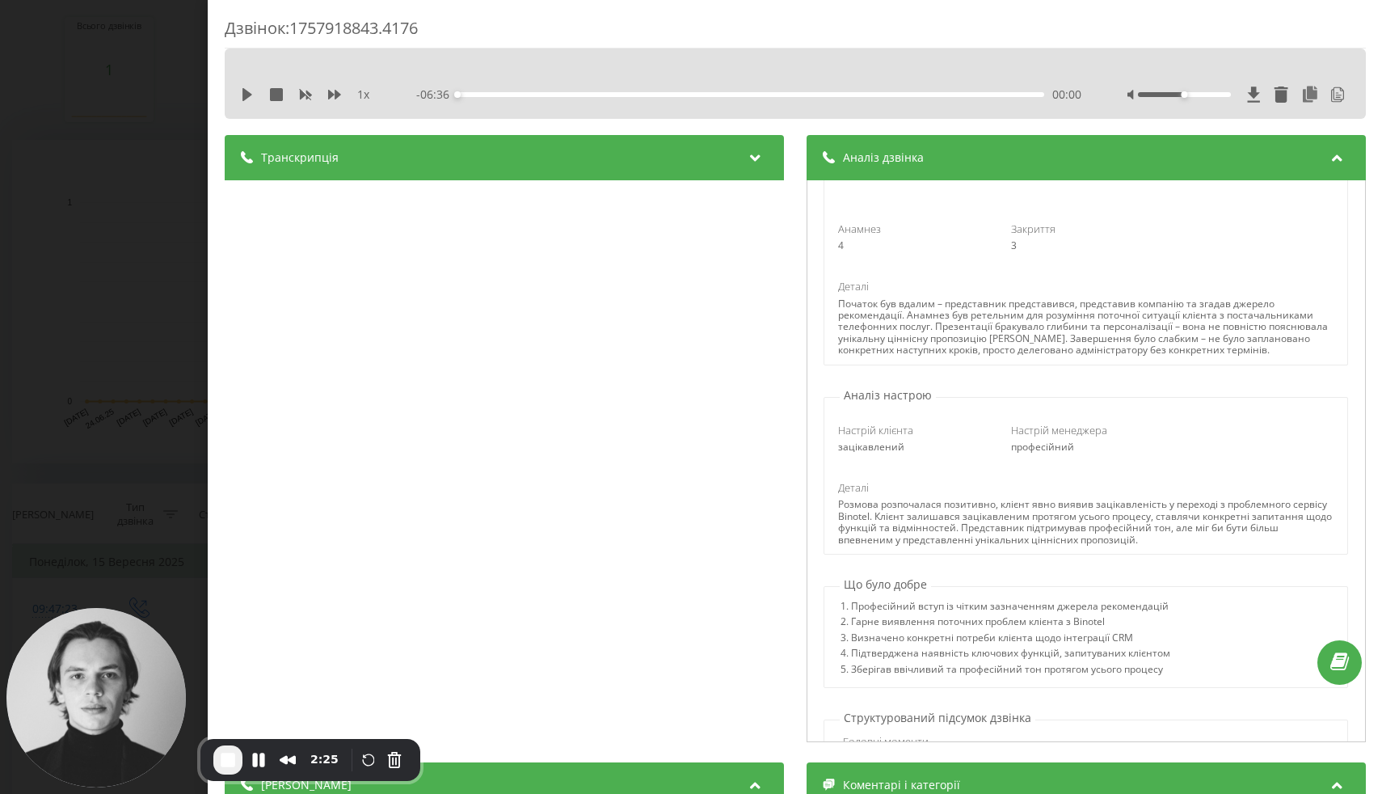
scroll to position [292, 0]
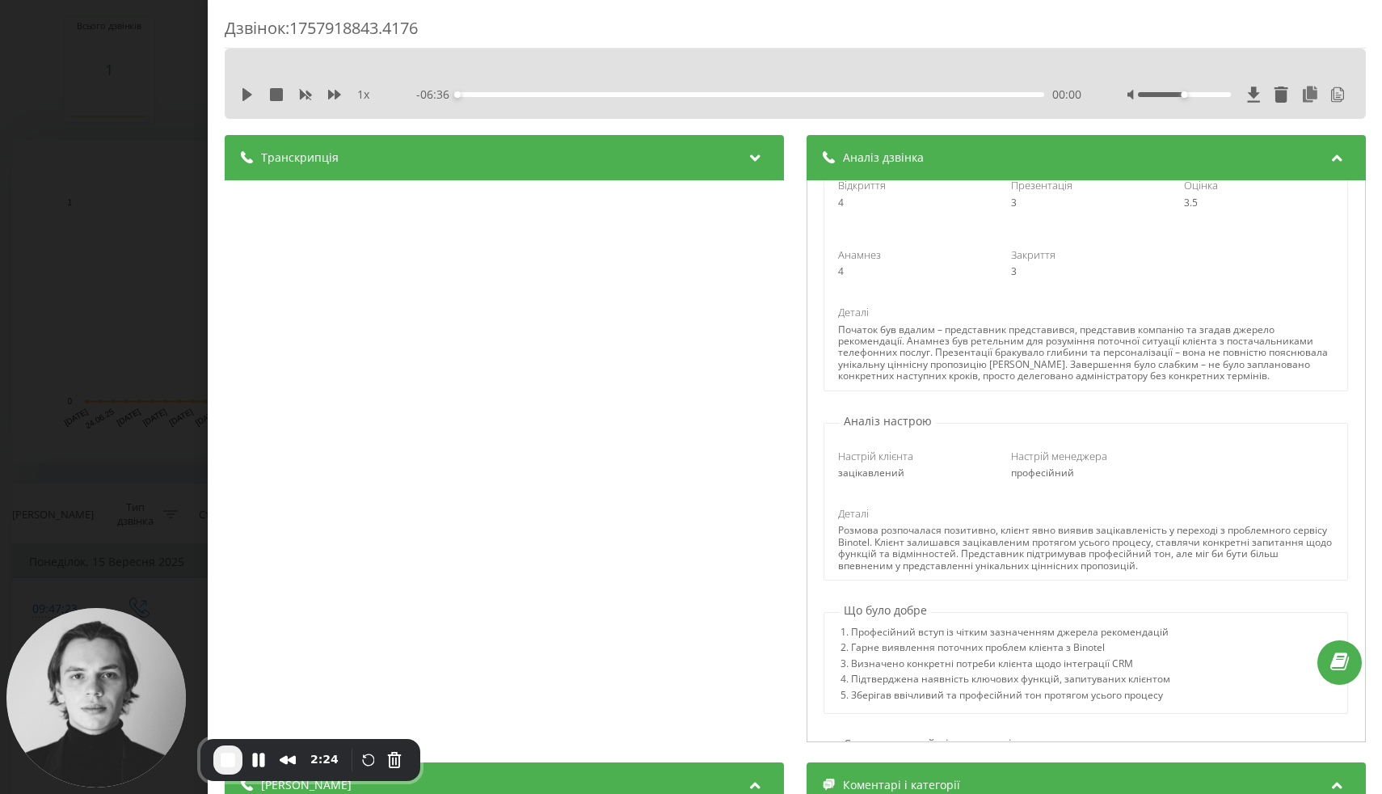
click at [573, 180] on div "Транскрипція" at bounding box center [504, 157] width 559 height 45
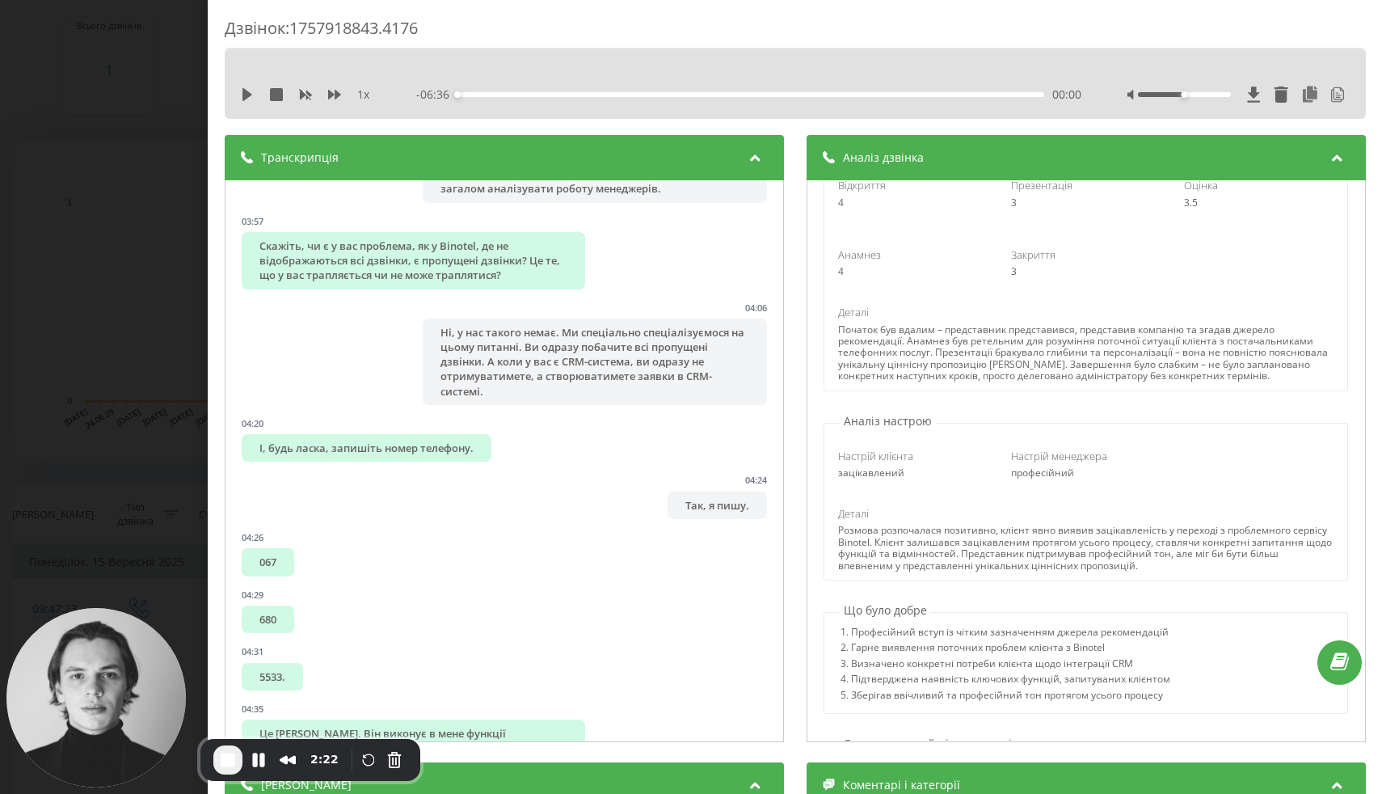
scroll to position [2703, 0]
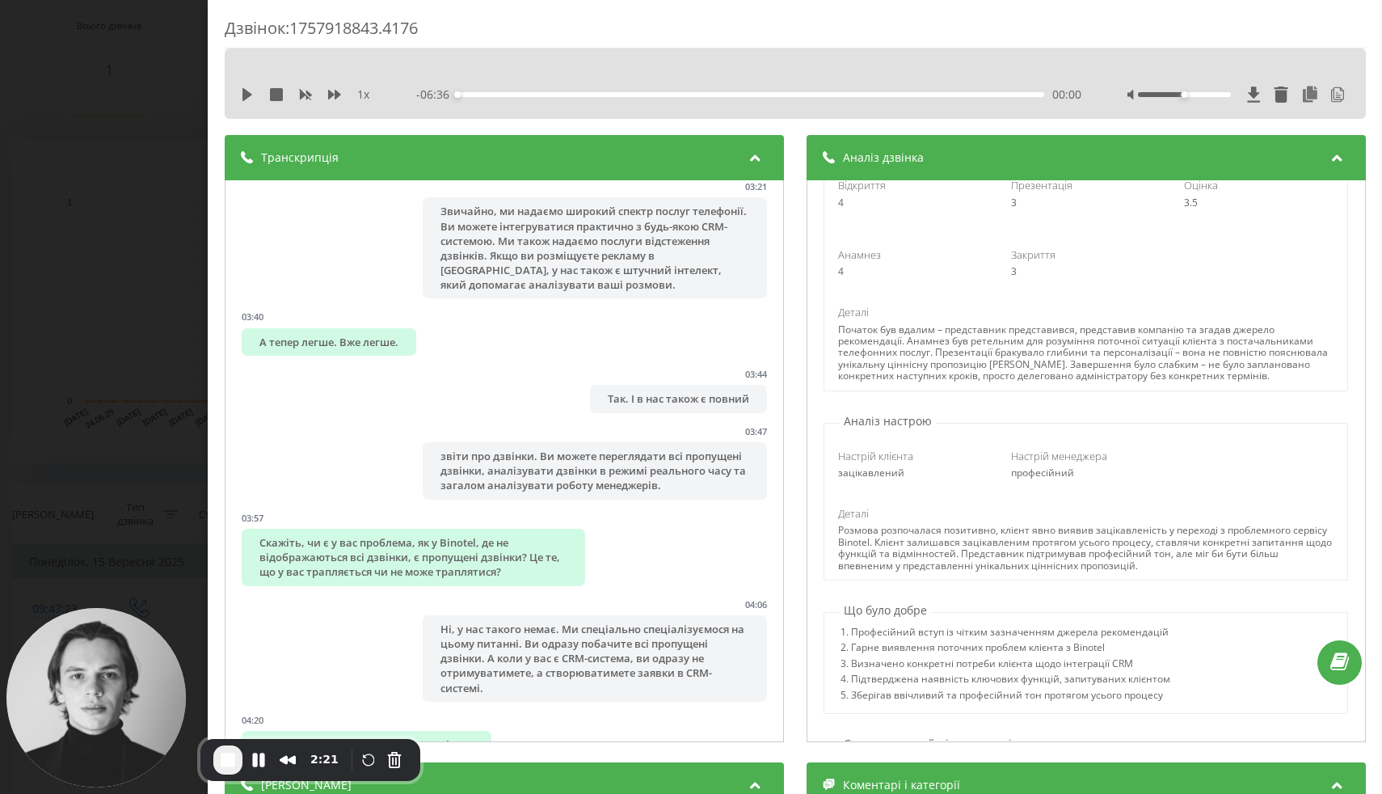
click at [588, 175] on div "Транскрипція" at bounding box center [504, 157] width 559 height 45
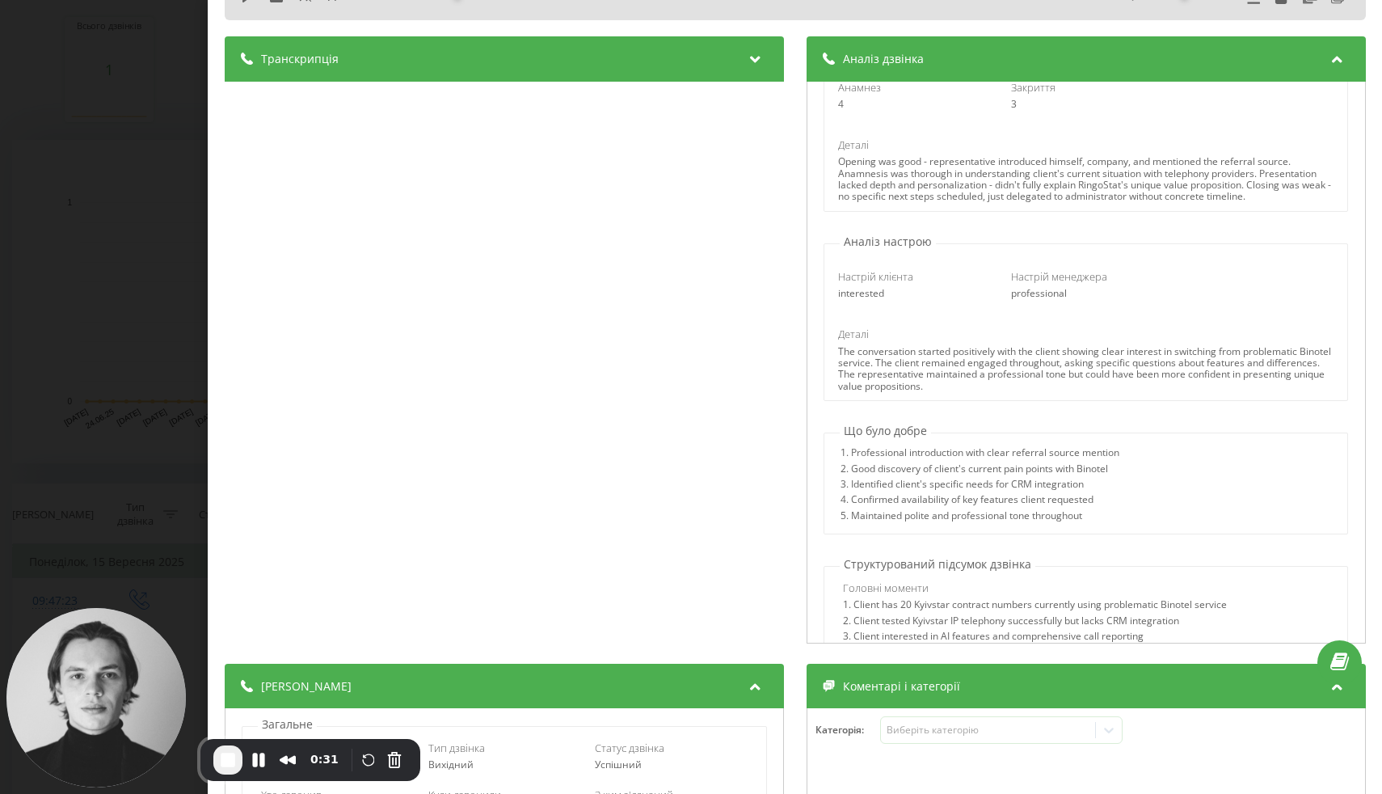
scroll to position [352, 0]
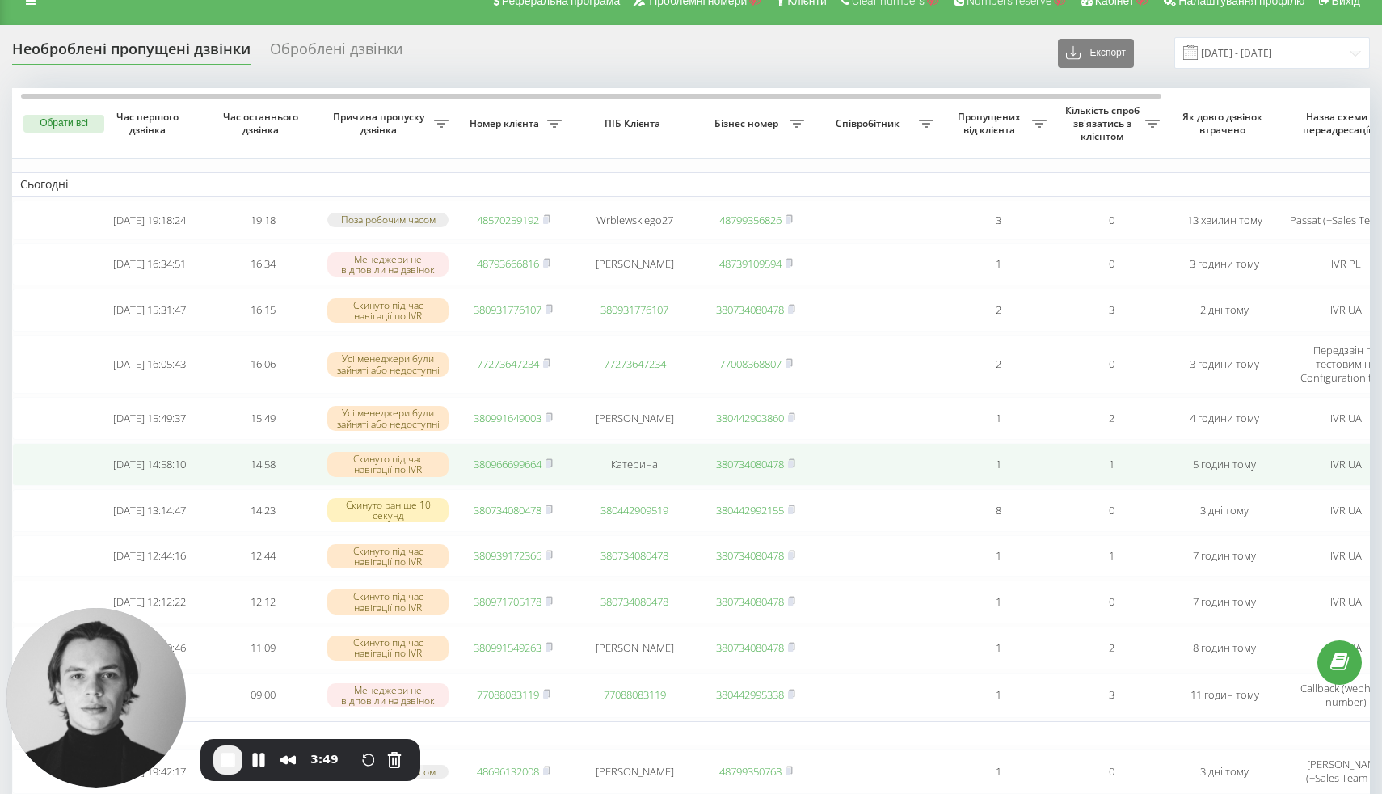
scroll to position [0, 60]
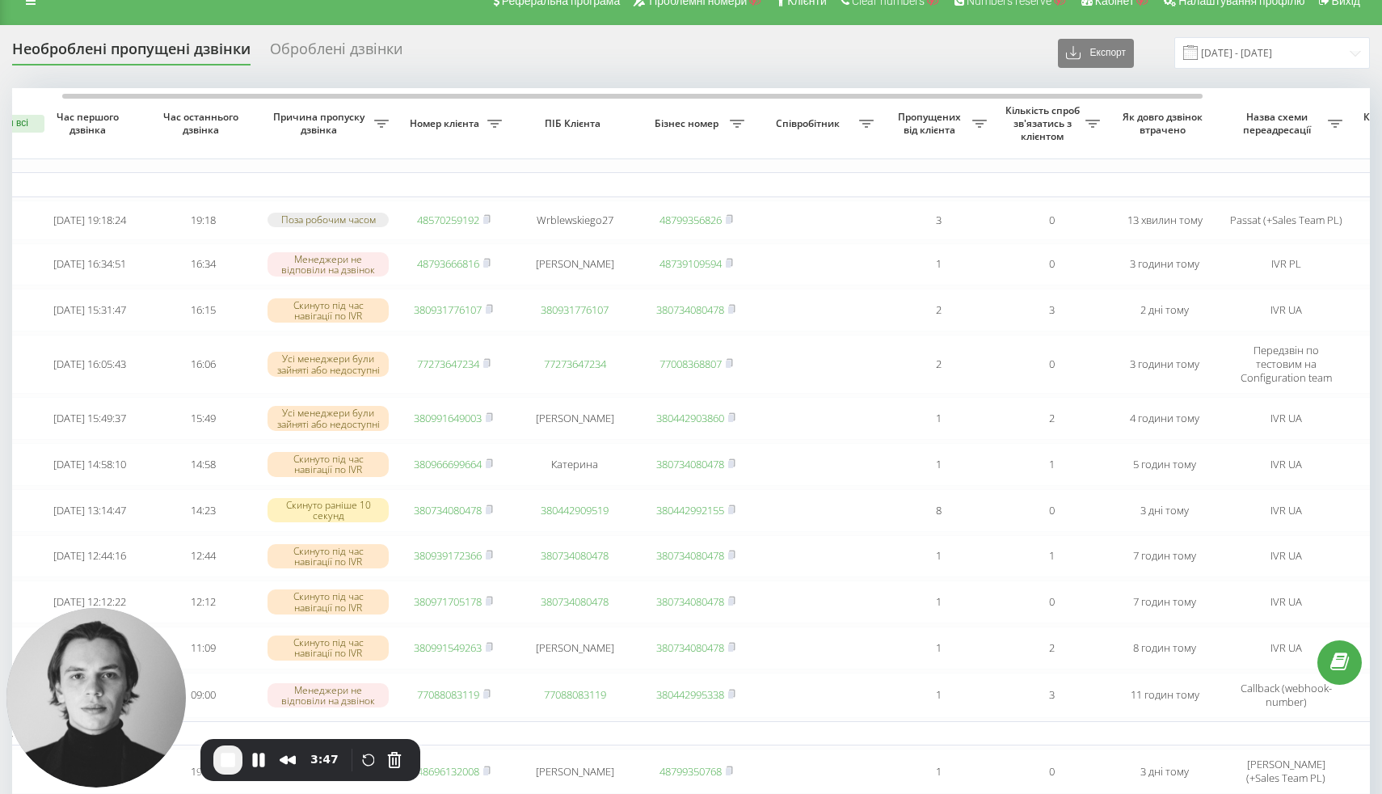
click at [324, 58] on div "Оброблені дзвінки" at bounding box center [336, 52] width 133 height 25
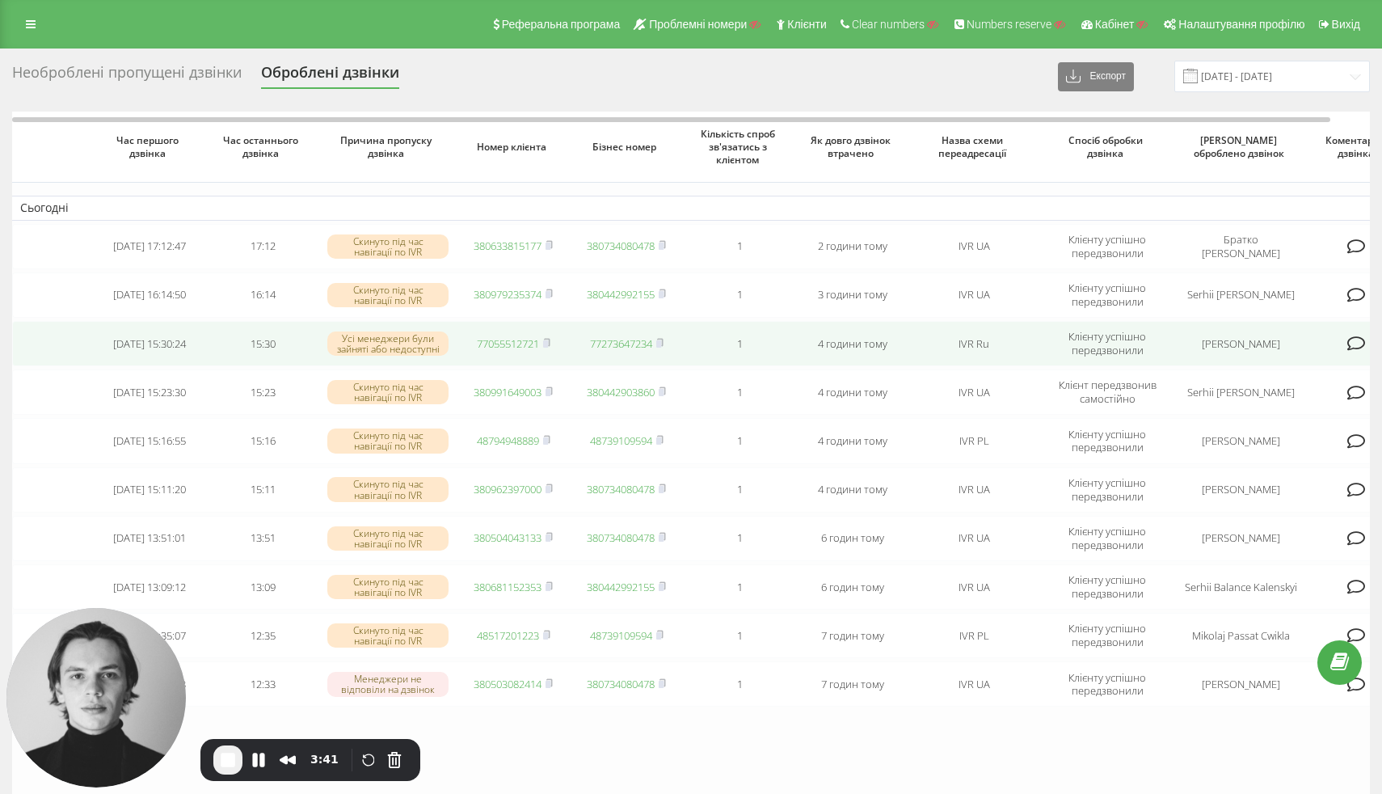
scroll to position [9, 0]
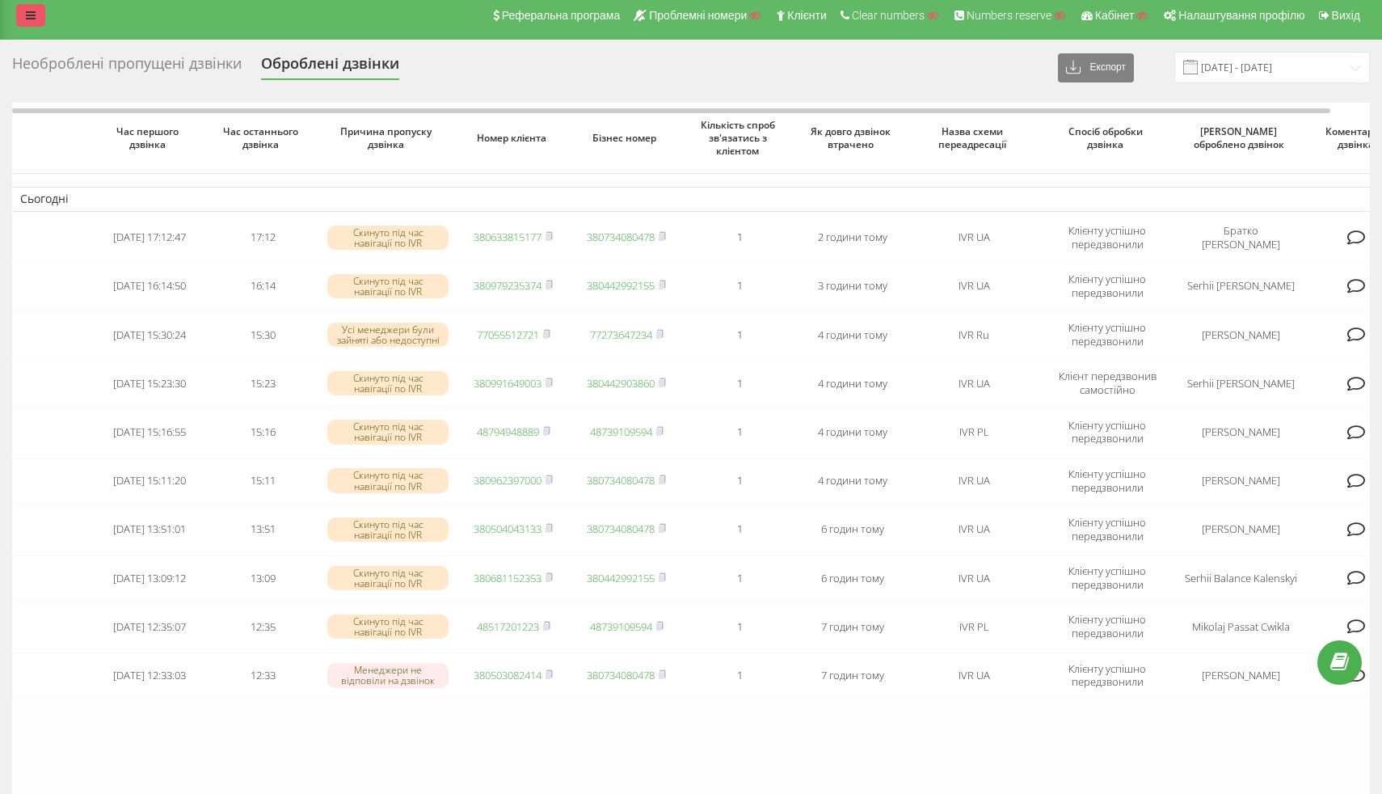
click at [33, 18] on icon at bounding box center [31, 15] width 10 height 11
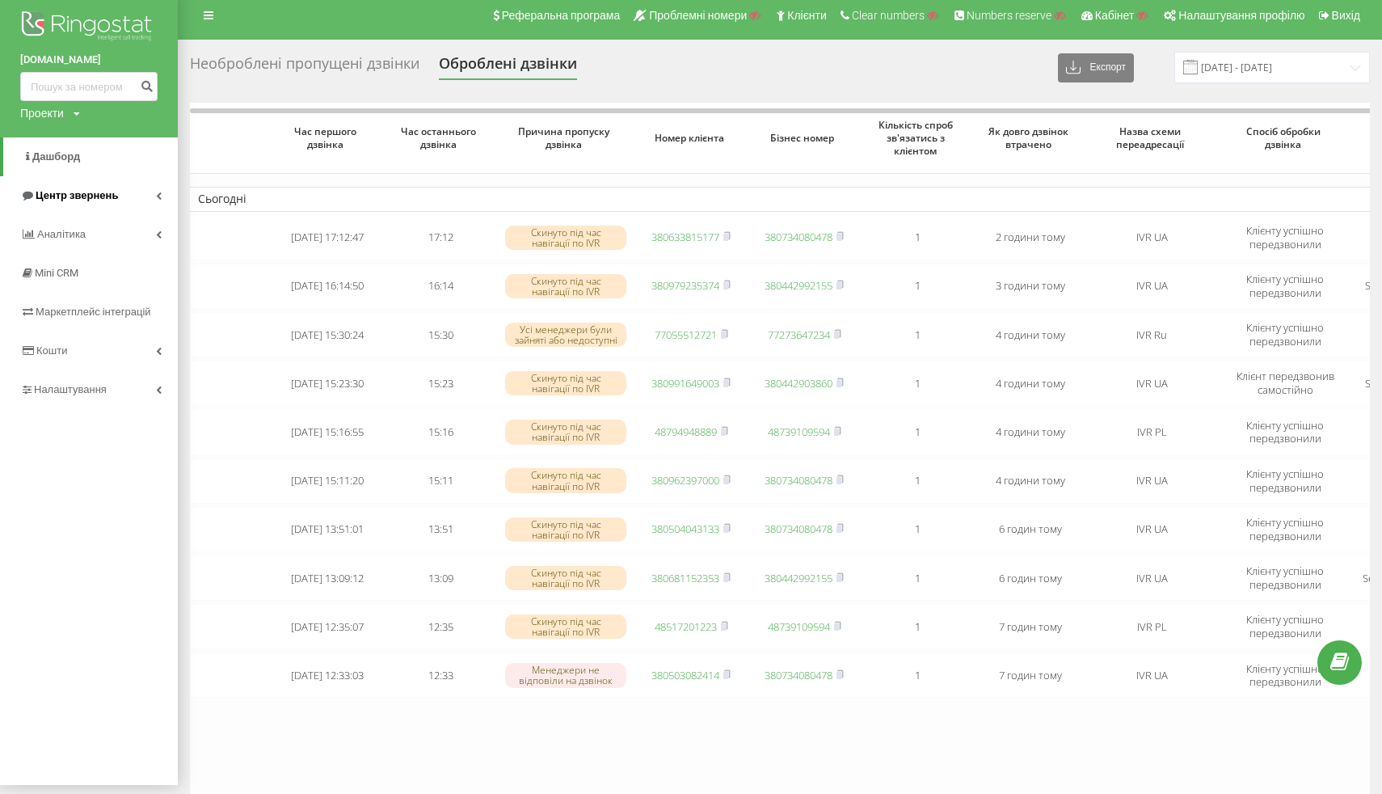
click at [98, 204] on span "Центр звернень" at bounding box center [69, 195] width 98 height 16
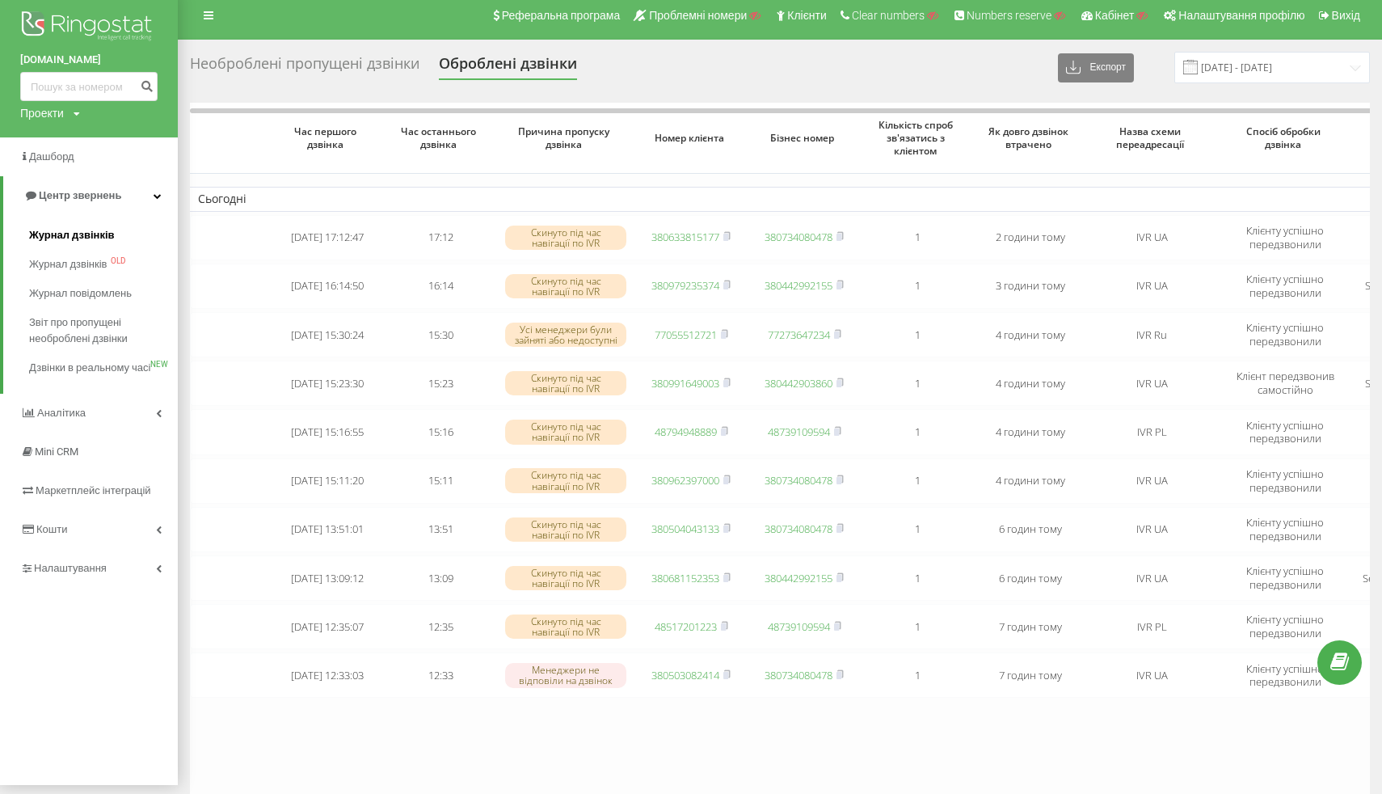
click at [89, 232] on span "Журнал дзвінків" at bounding box center [72, 235] width 86 height 16
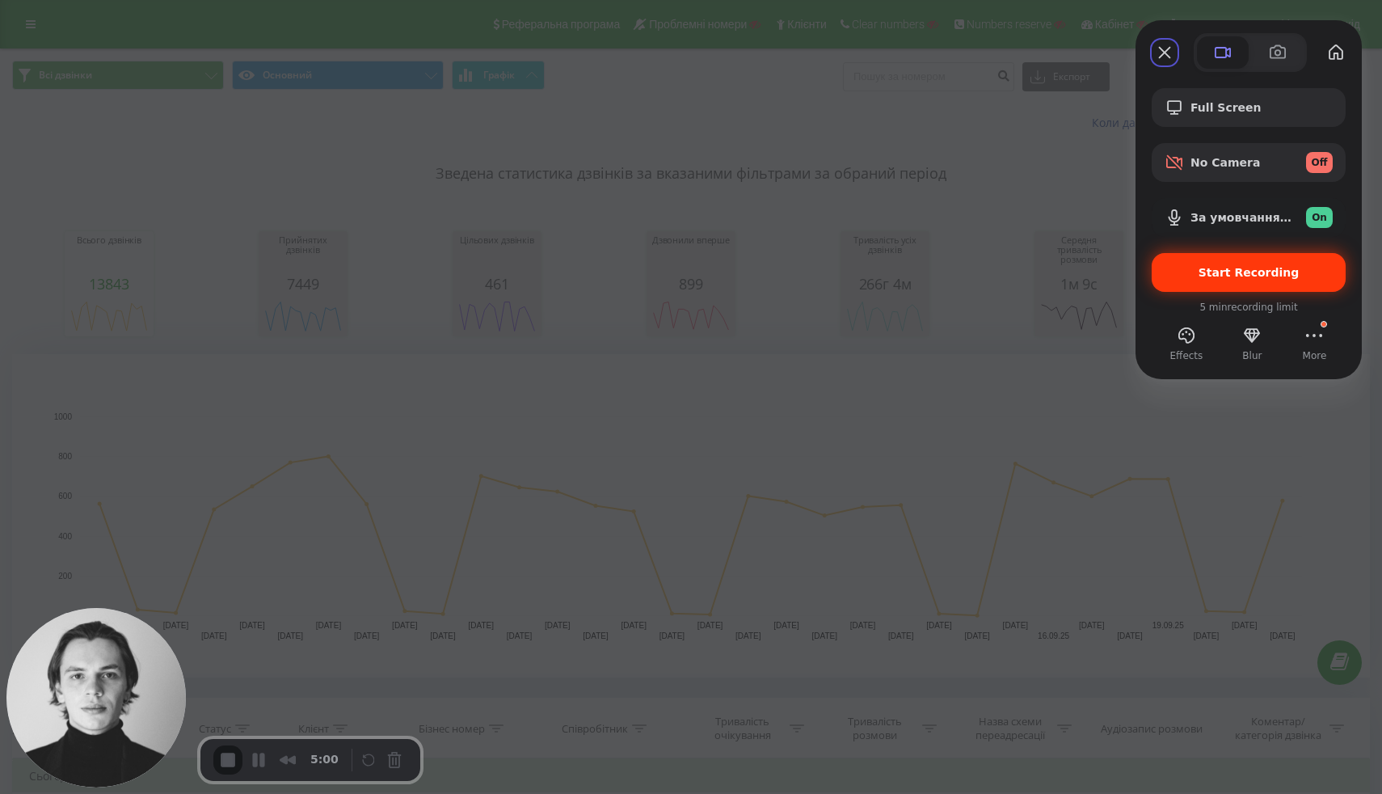
click at [1222, 266] on span "Start Recording" at bounding box center [1248, 272] width 101 height 13
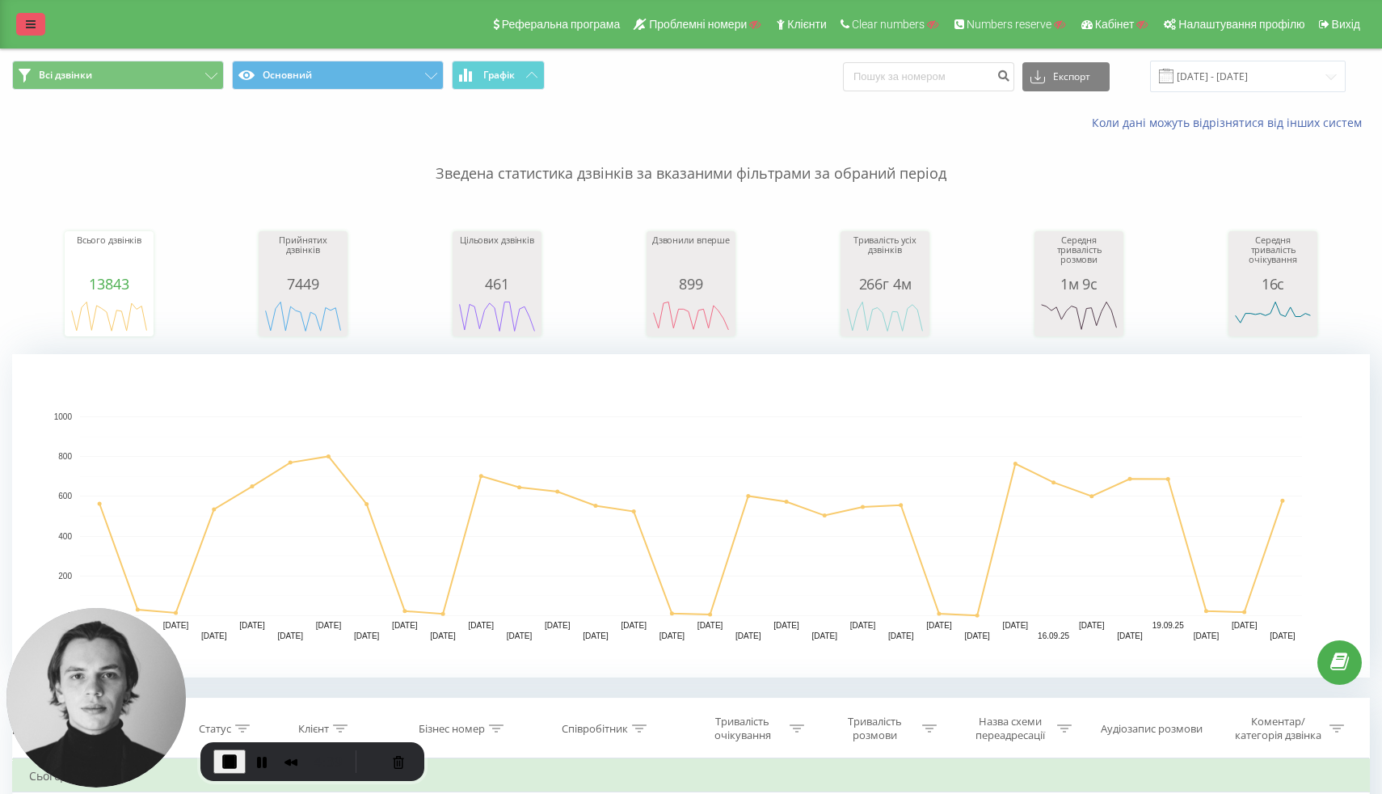
click at [30, 26] on icon at bounding box center [31, 24] width 10 height 11
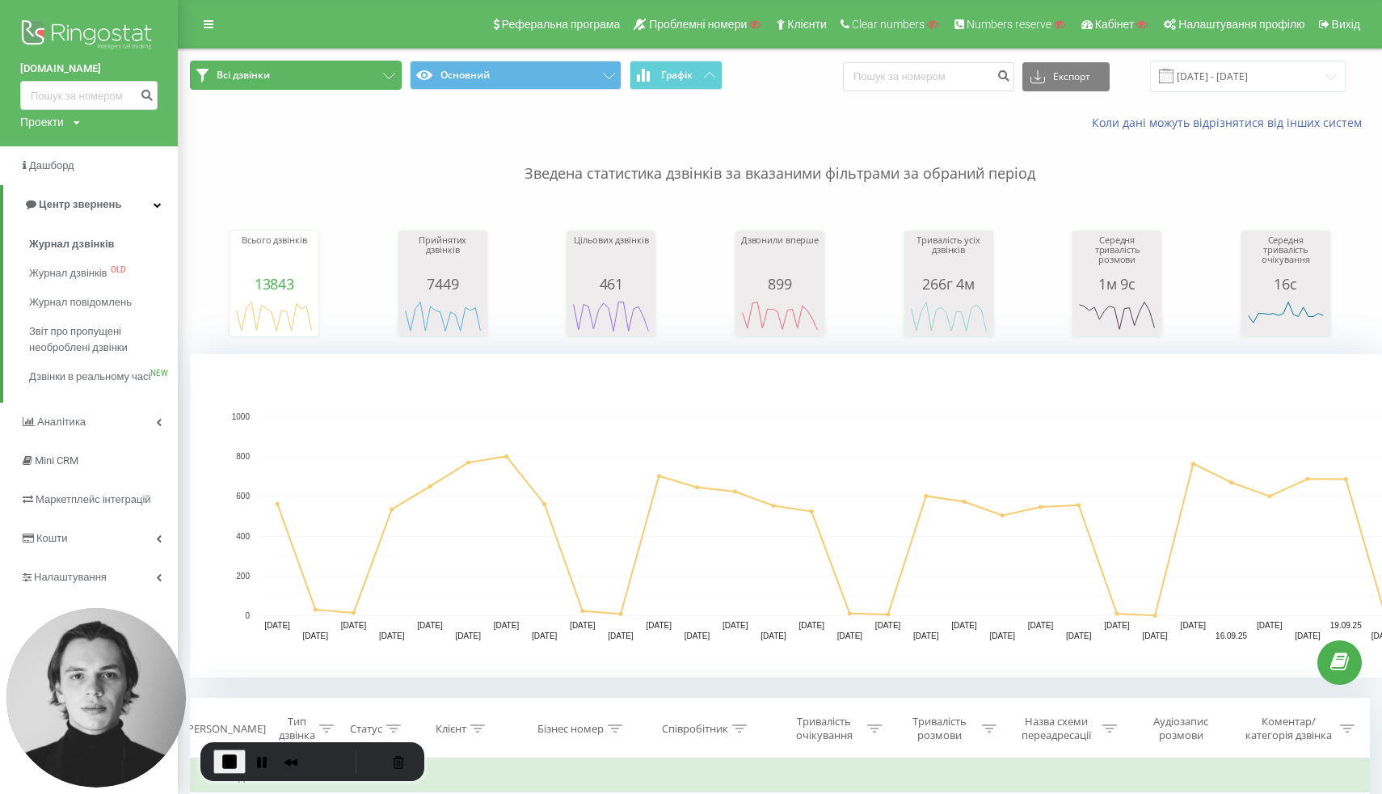
click at [269, 75] on span "Всі дзвінки" at bounding box center [243, 75] width 53 height 13
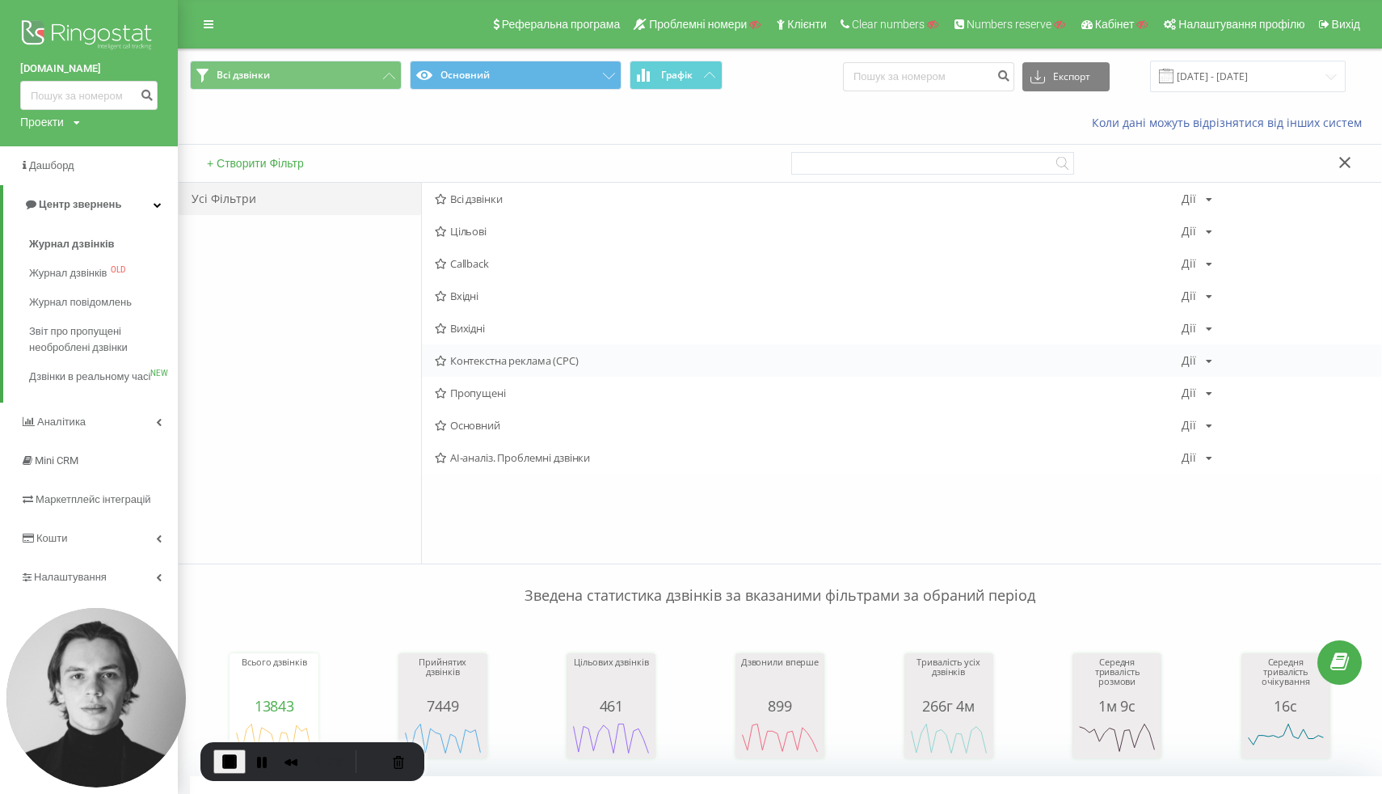
click at [492, 362] on span "Контекстна реклама (CPC)" at bounding box center [808, 360] width 747 height 11
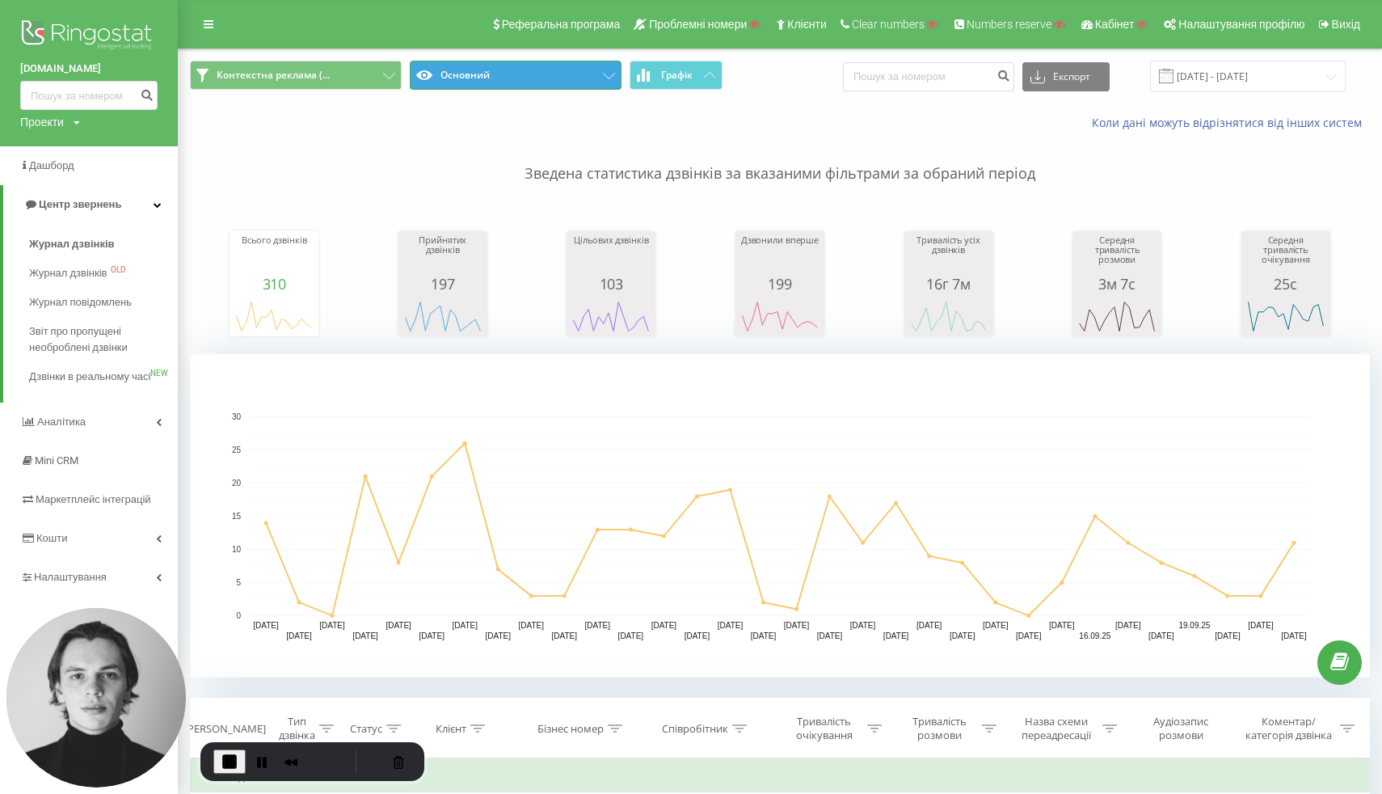
click at [502, 84] on button "Основний" at bounding box center [516, 75] width 212 height 29
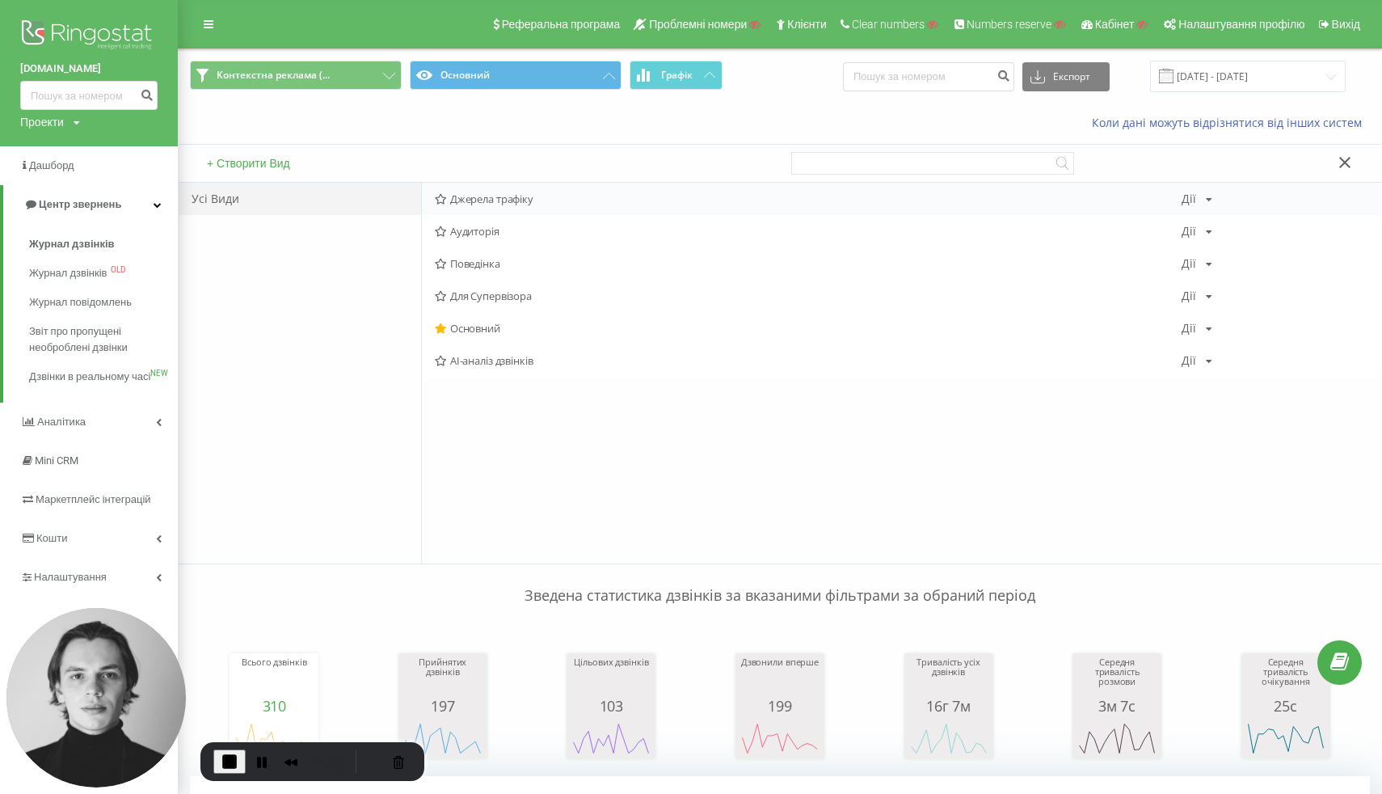
click at [544, 207] on div "Джерела трафіку Дії Редагувати Копіювати Видалити За замовчуванням Поділитися" at bounding box center [901, 199] width 959 height 32
click at [545, 208] on div "Джерела трафіку Дії Редагувати Копіювати Видалити За замовчуванням Поділитися" at bounding box center [901, 199] width 959 height 32
click at [576, 204] on div "Джерела трафіку Дії Редагувати Копіювати Видалити За замовчуванням Поділитися" at bounding box center [901, 199] width 959 height 32
click at [498, 204] on span "Джерела трафіку" at bounding box center [808, 198] width 747 height 11
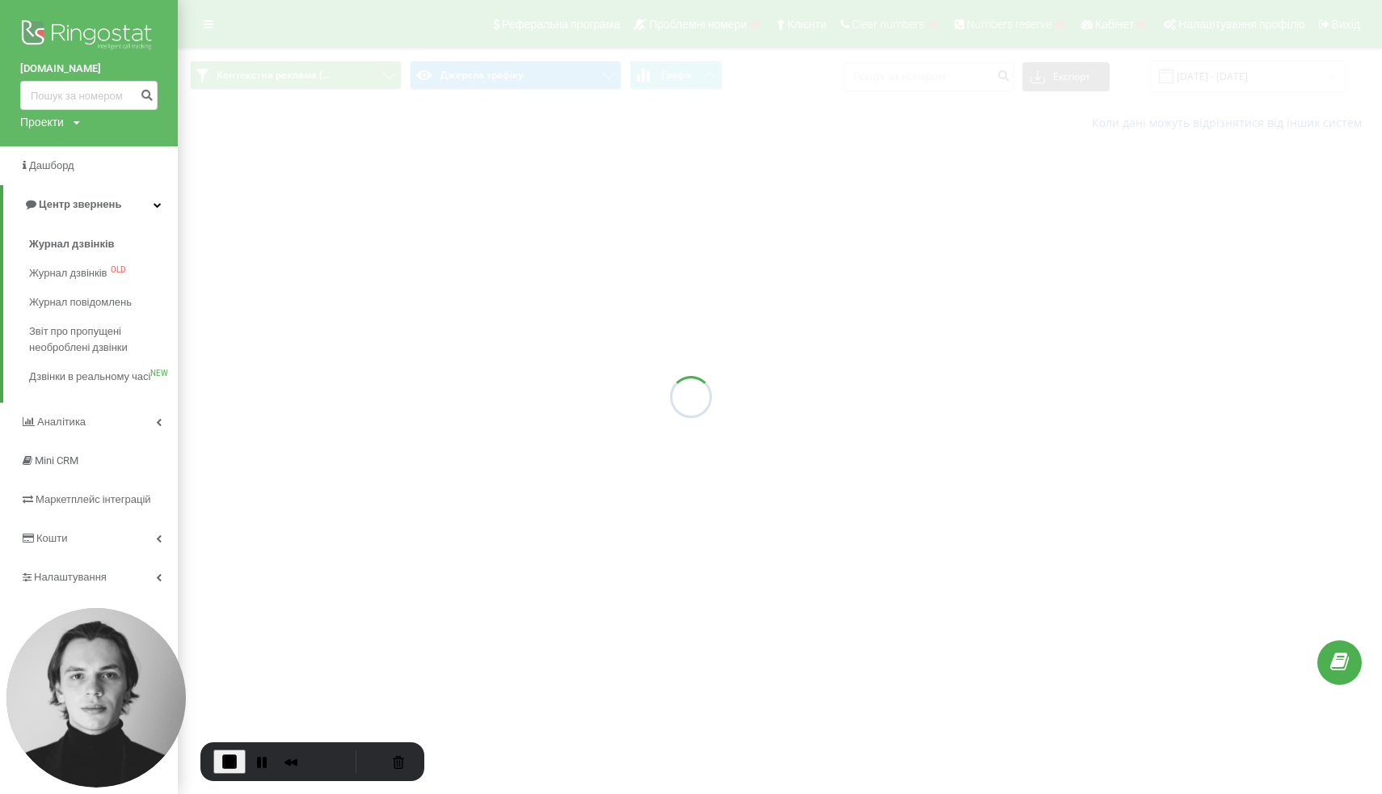
click at [491, 230] on div at bounding box center [691, 397] width 1382 height 794
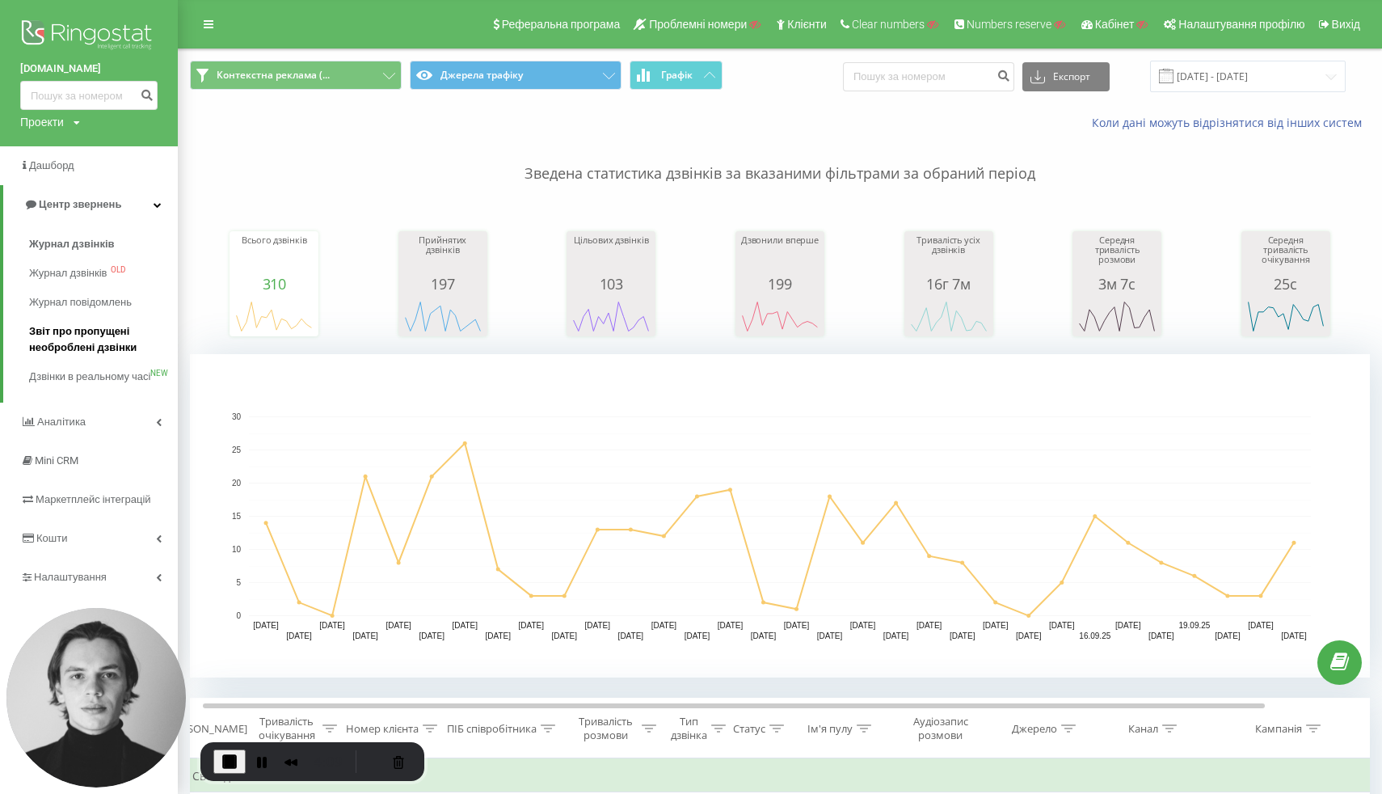
click at [65, 331] on span "Звіт про пропущені необроблені дзвінки" at bounding box center [99, 339] width 141 height 32
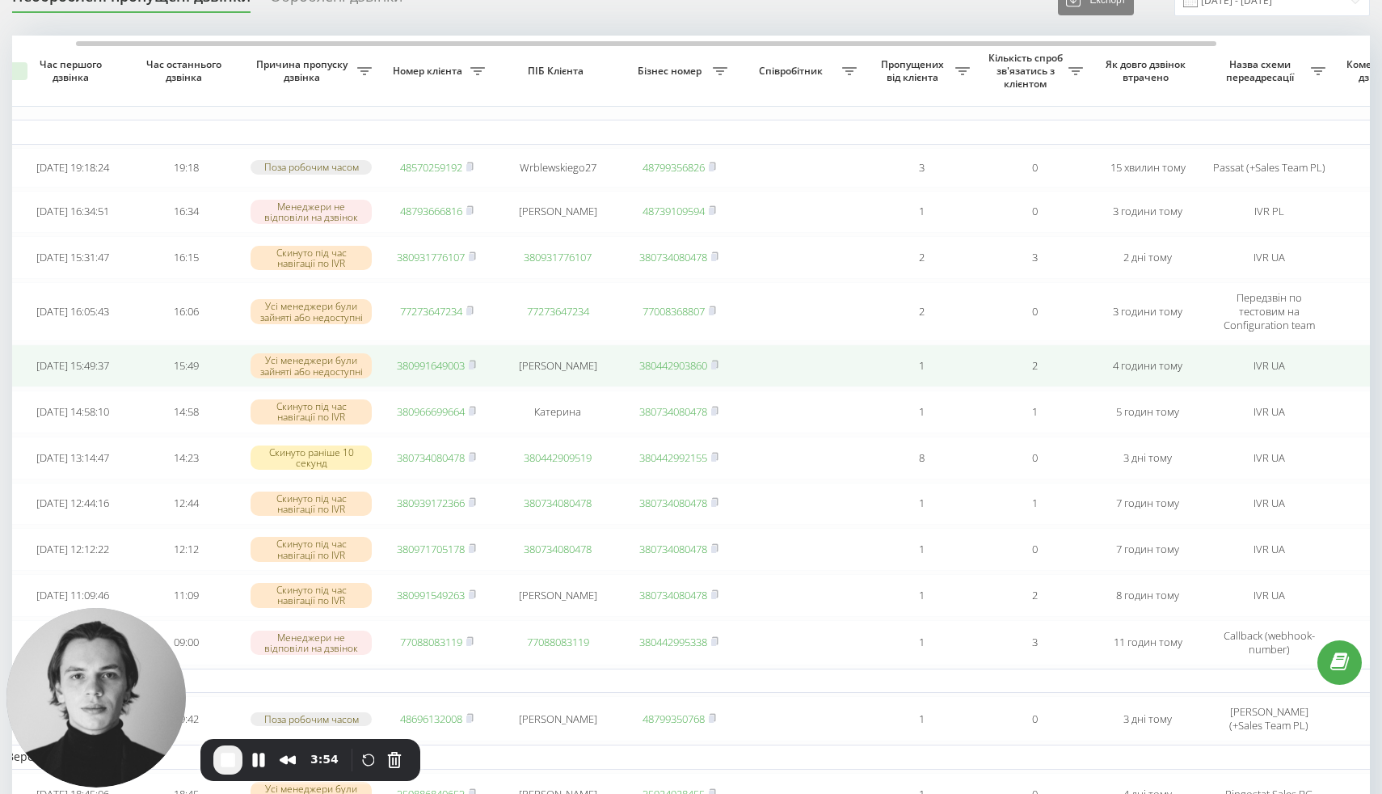
scroll to position [0, 79]
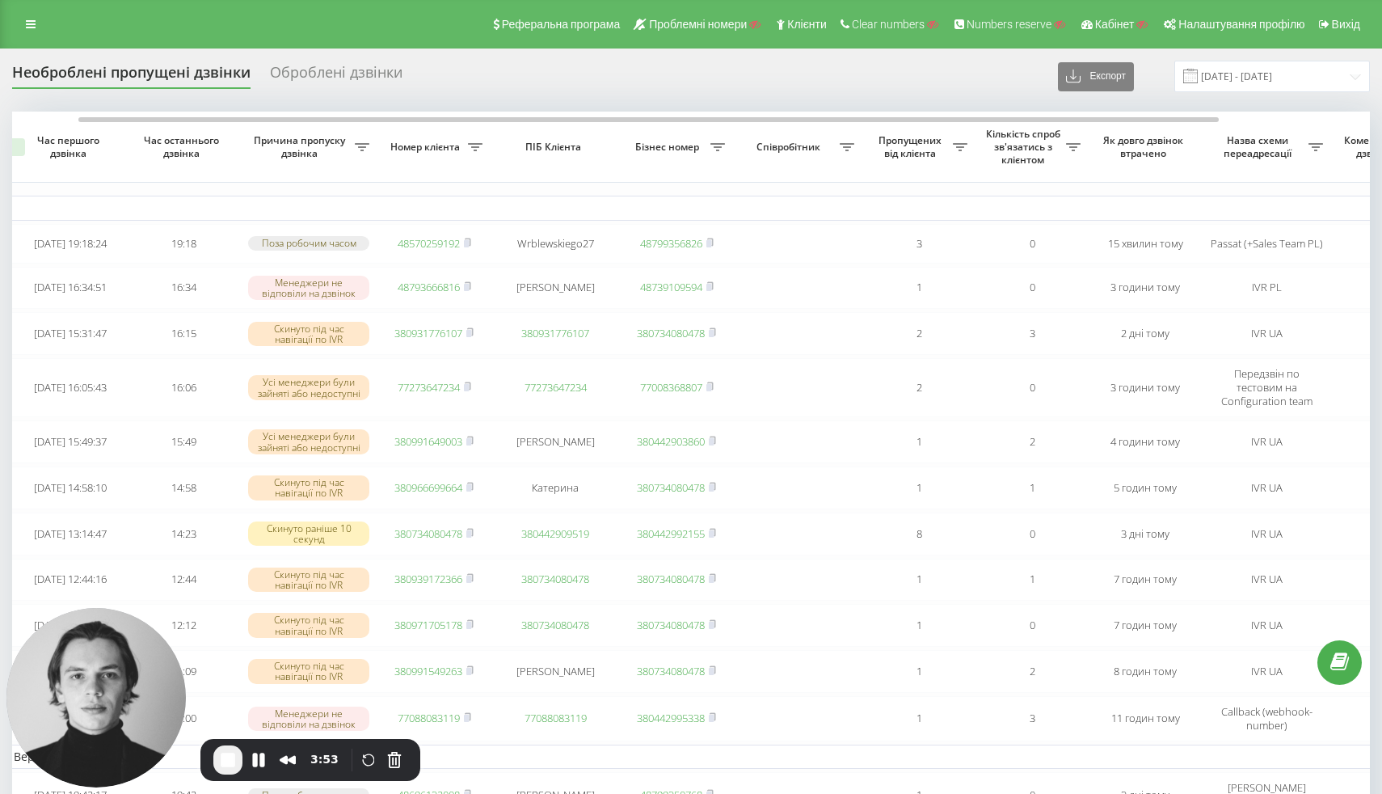
click at [306, 77] on div "Оброблені дзвінки" at bounding box center [336, 76] width 133 height 25
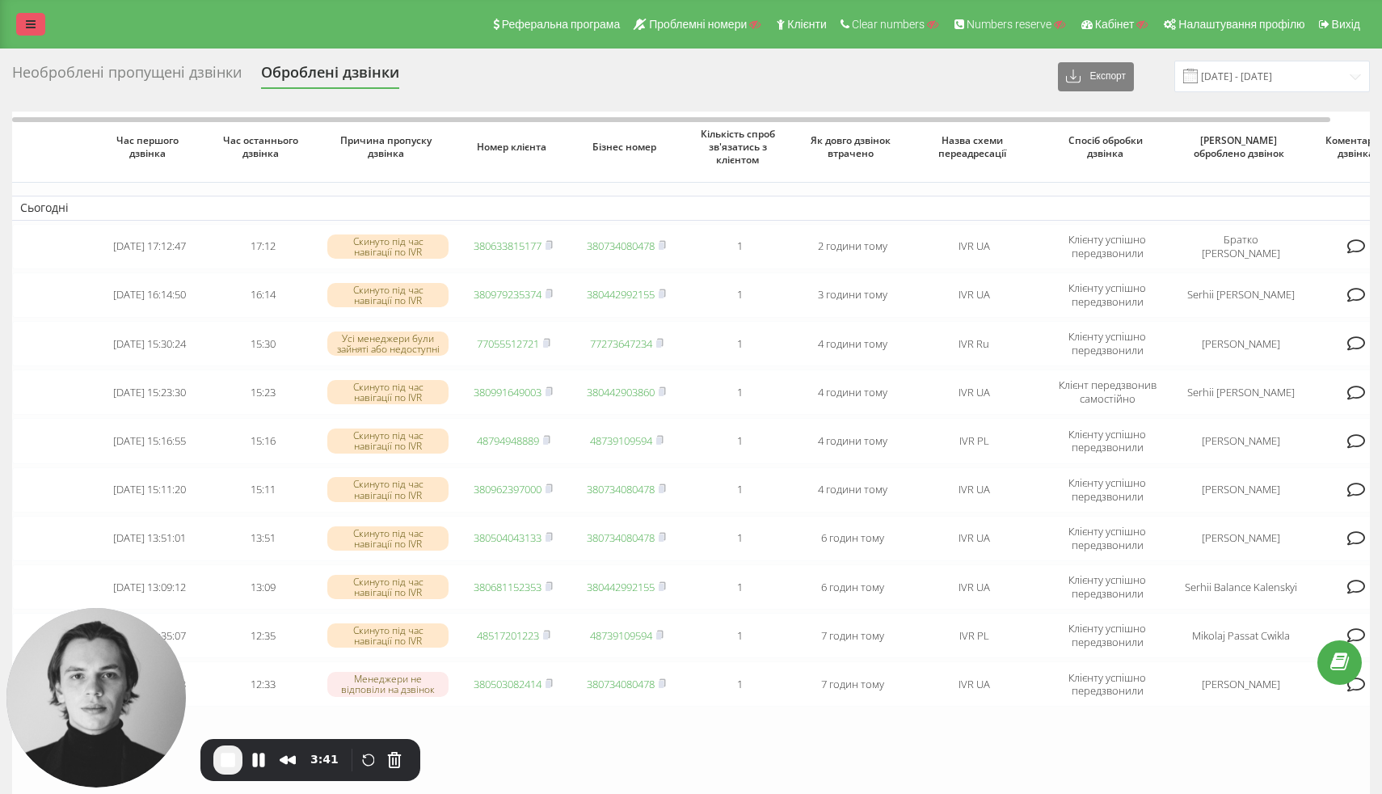
click at [17, 27] on link at bounding box center [30, 24] width 29 height 23
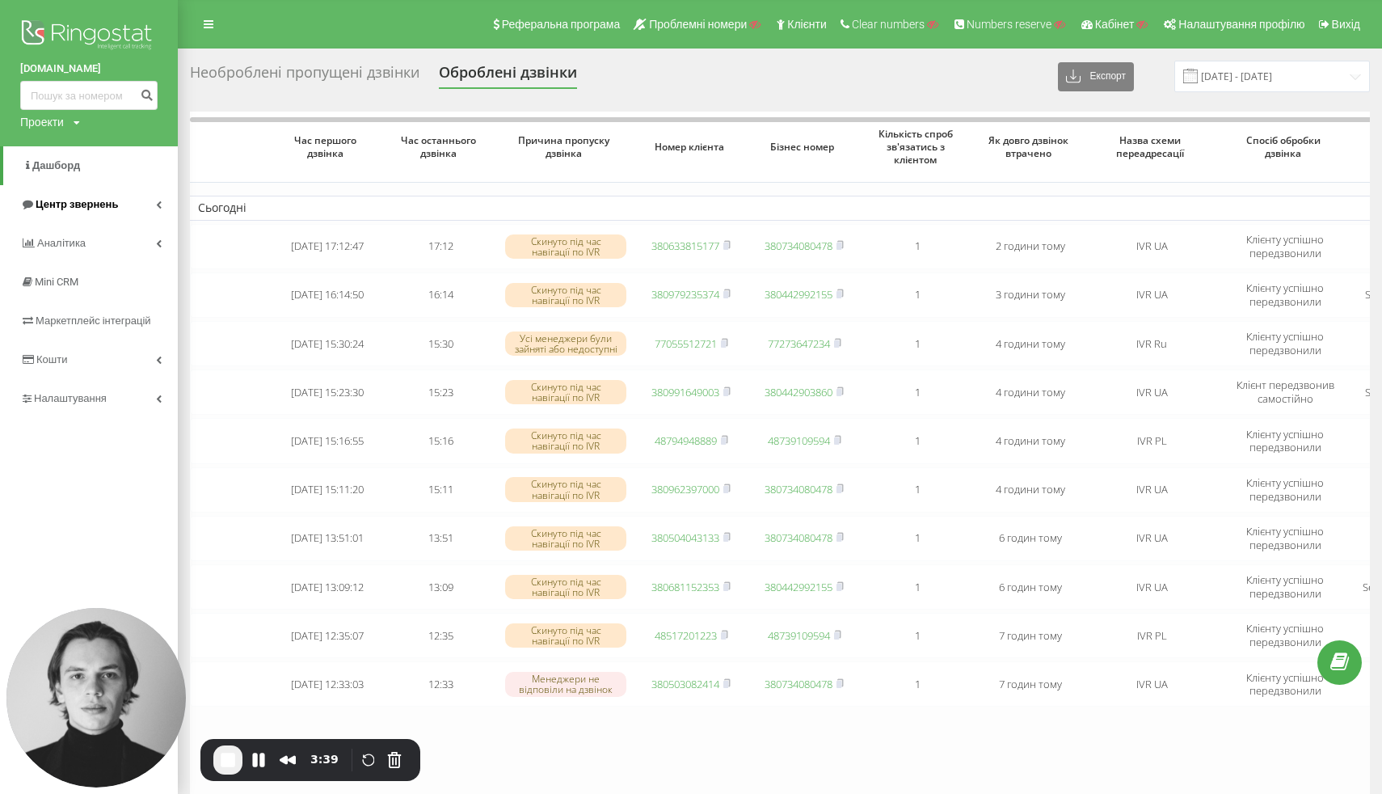
click at [98, 210] on span "Центр звернень" at bounding box center [77, 204] width 82 height 12
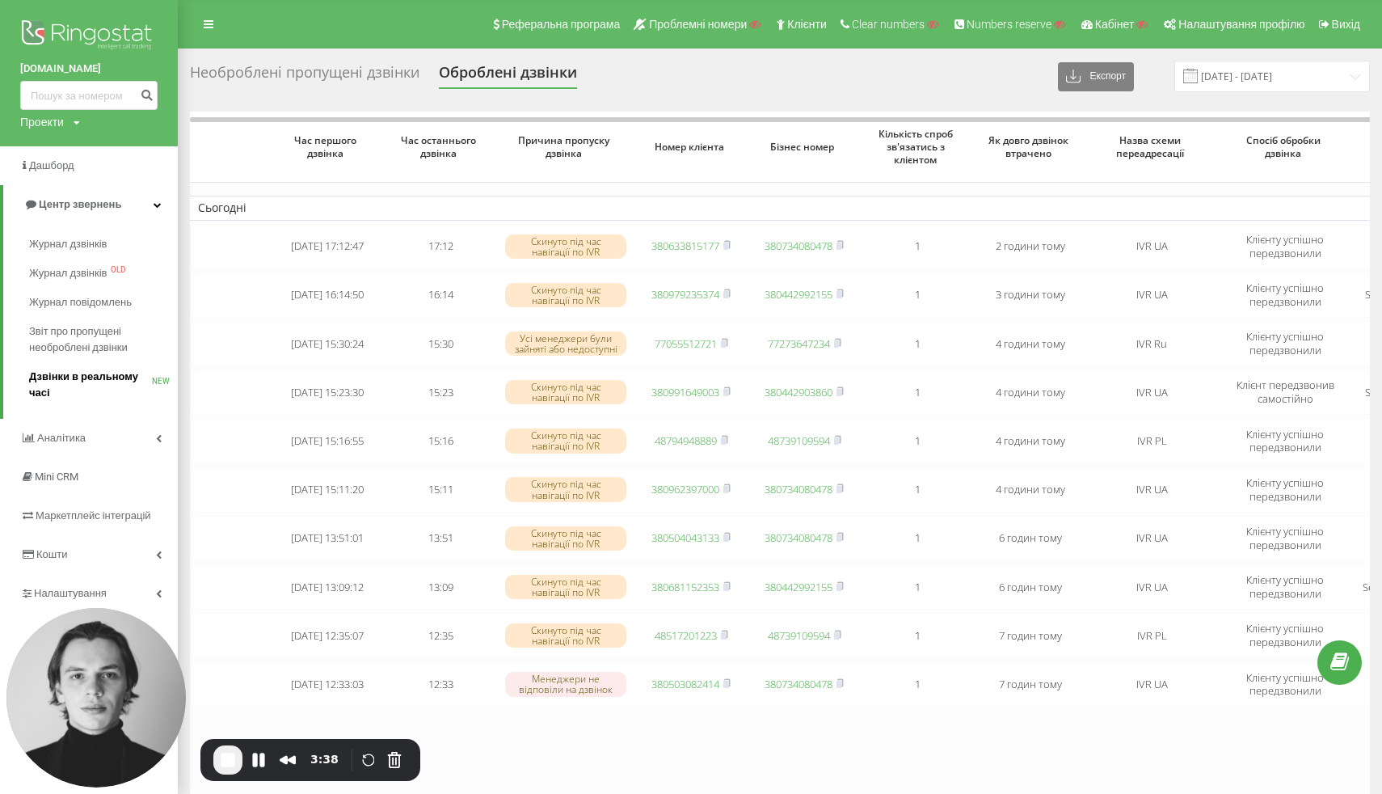
click at [106, 385] on span "Дзвінки в реальному часі" at bounding box center [90, 385] width 123 height 32
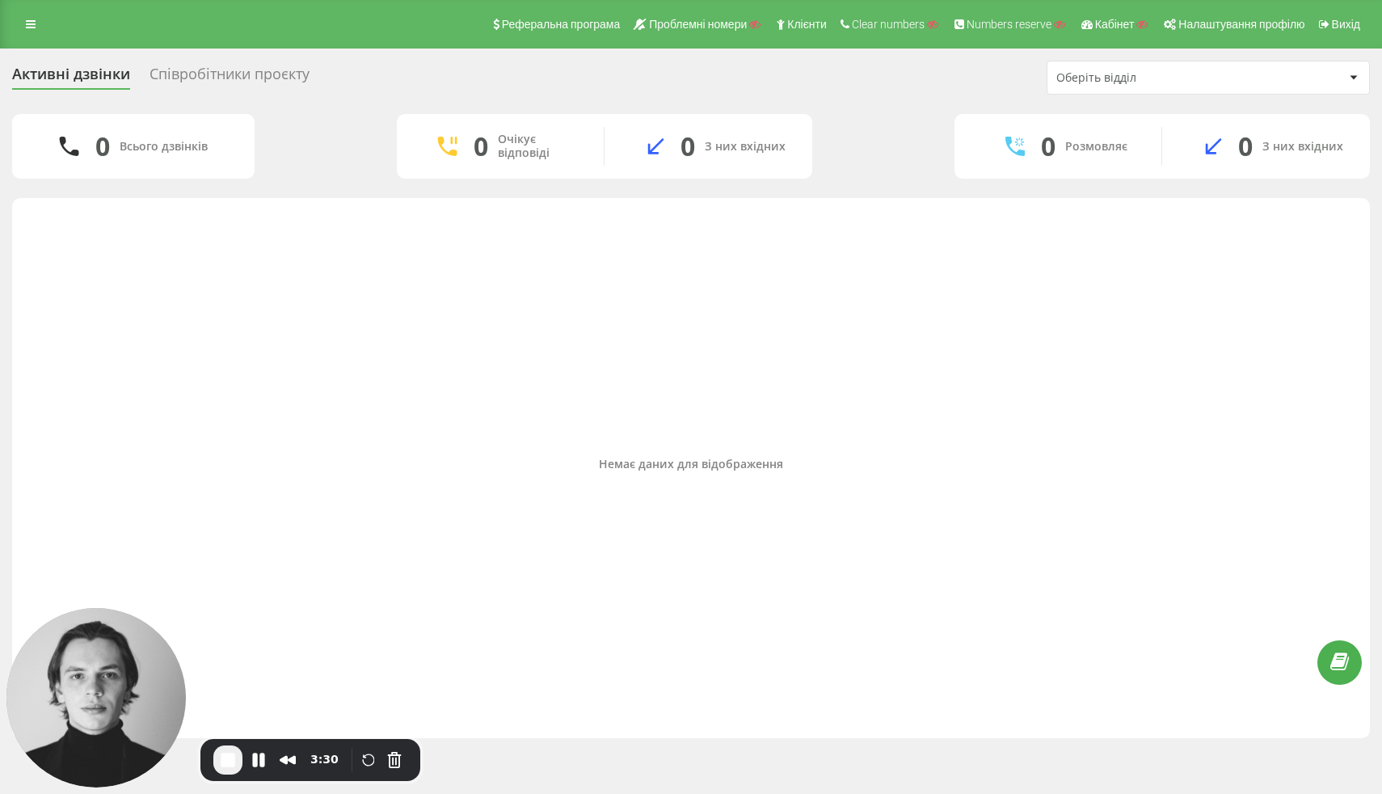
click at [276, 57] on div "Активні дзвінки Співробітники проєкту Оберіть відділ 0 Всього дзвінків 0 Очікує…" at bounding box center [691, 398] width 1382 height 701
click at [268, 80] on div "Співробітники проєкту" at bounding box center [230, 77] width 160 height 25
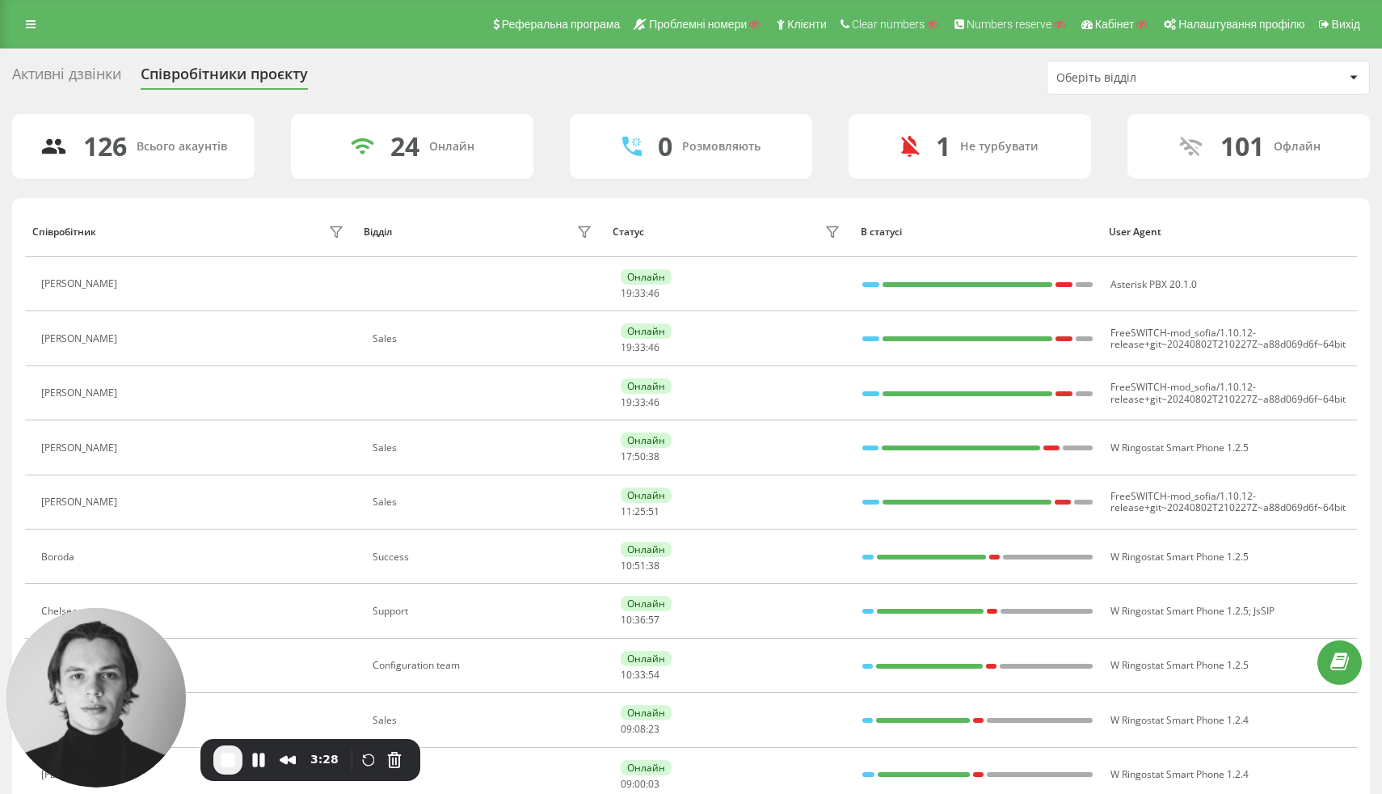
click at [1148, 83] on div "Оберіть відділ" at bounding box center [1152, 78] width 193 height 14
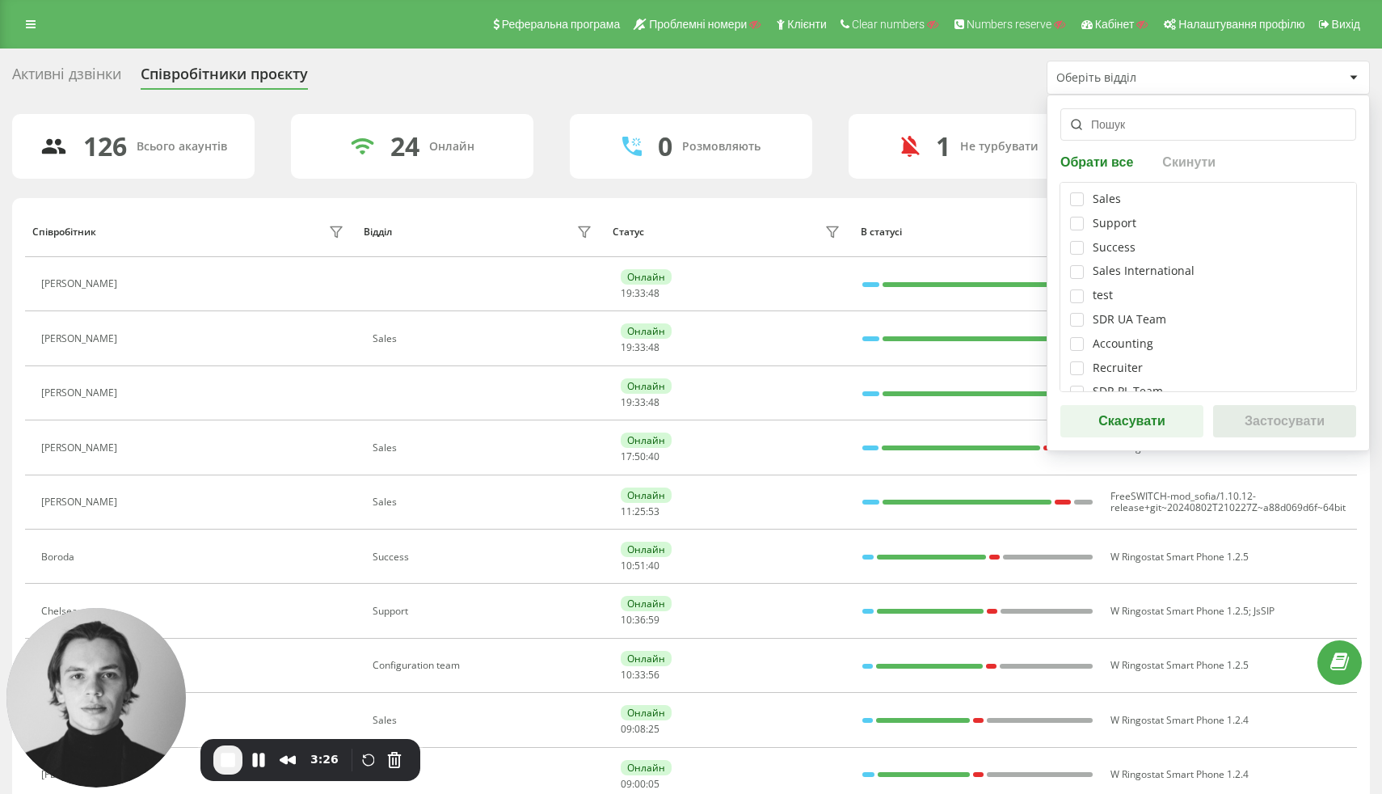
click at [1072, 327] on div "Sales Support Success Sales International test SDR UA Team Accounting Recruiter…" at bounding box center [1207, 287] width 297 height 210
click at [1075, 313] on label at bounding box center [1077, 313] width 14 height 0
checkbox input "true"
click at [1269, 417] on button "Застосувати" at bounding box center [1284, 421] width 143 height 32
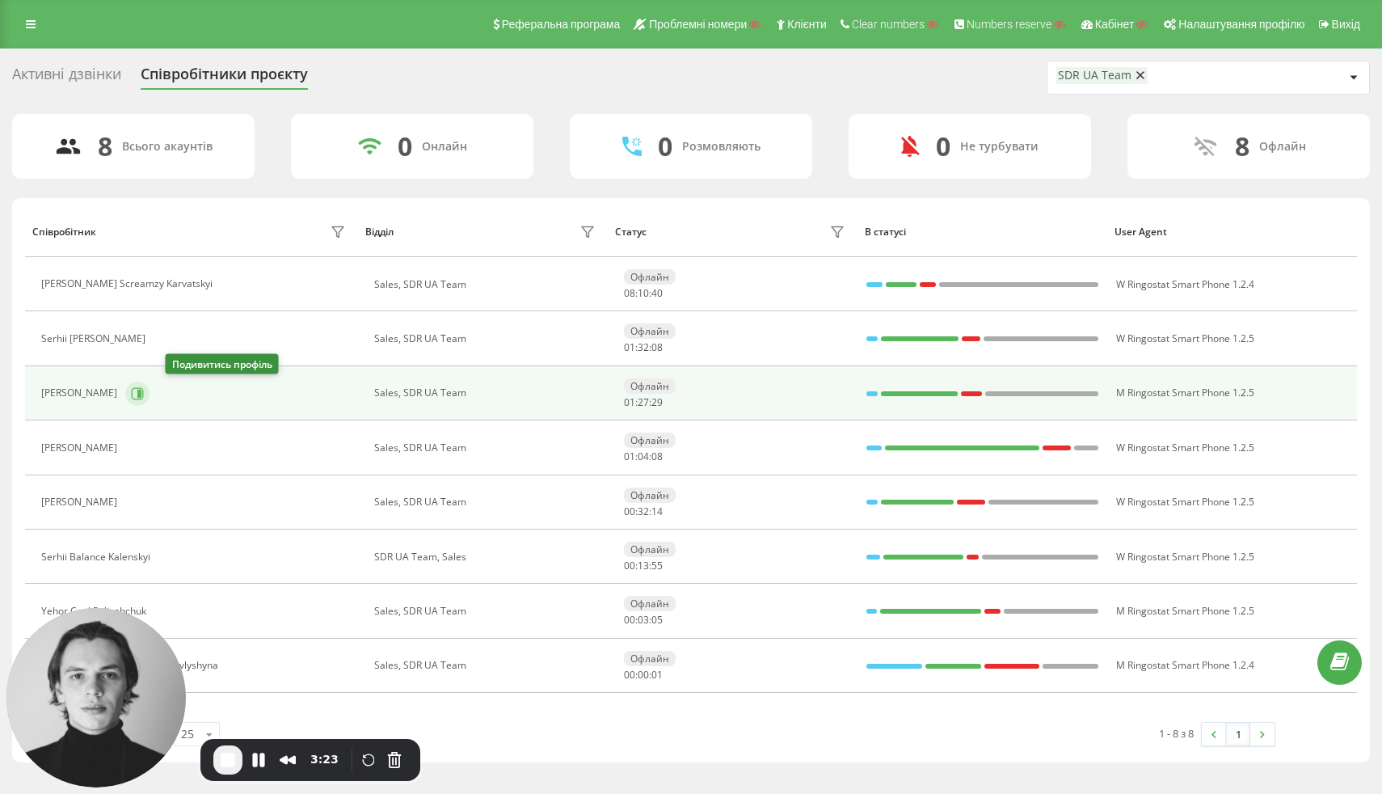
click at [144, 390] on icon at bounding box center [137, 393] width 13 height 13
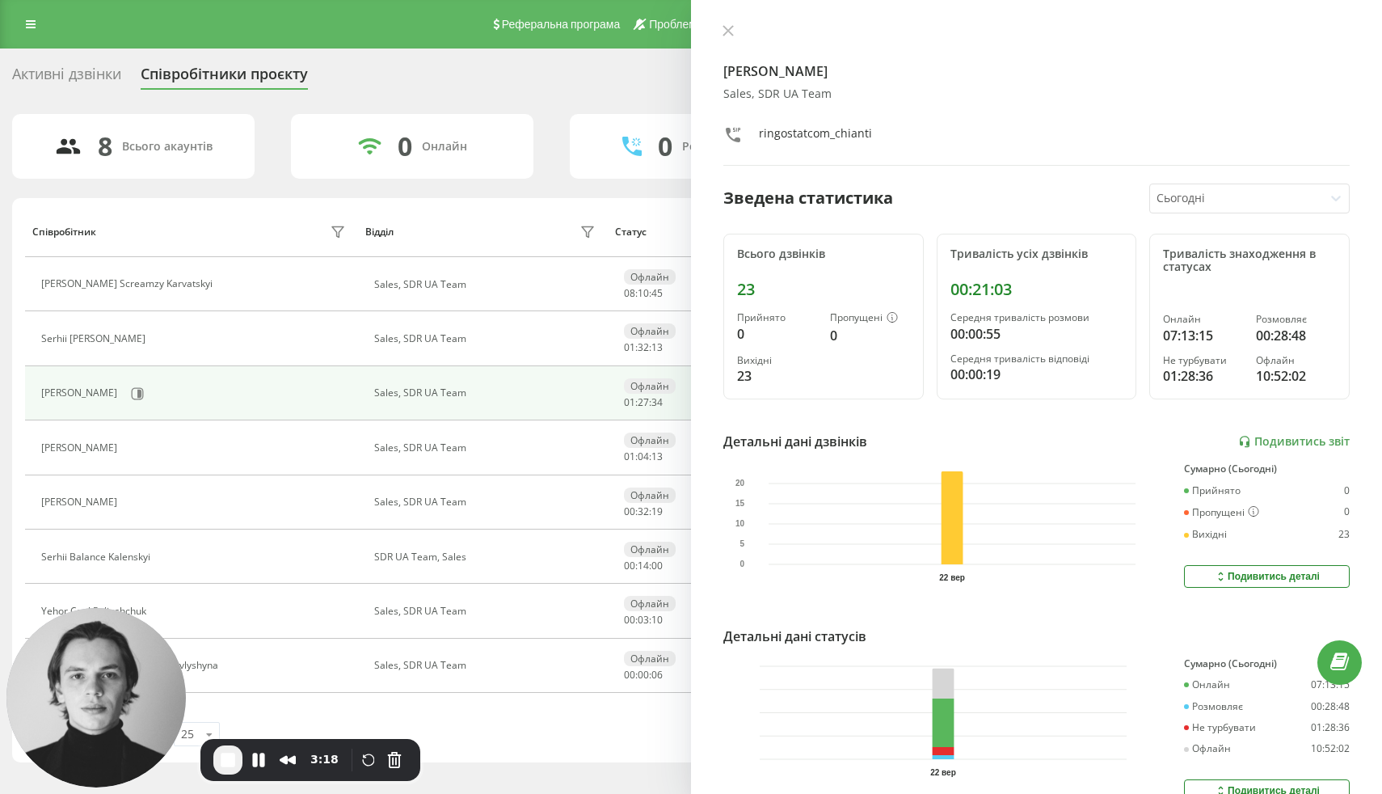
scroll to position [70, 0]
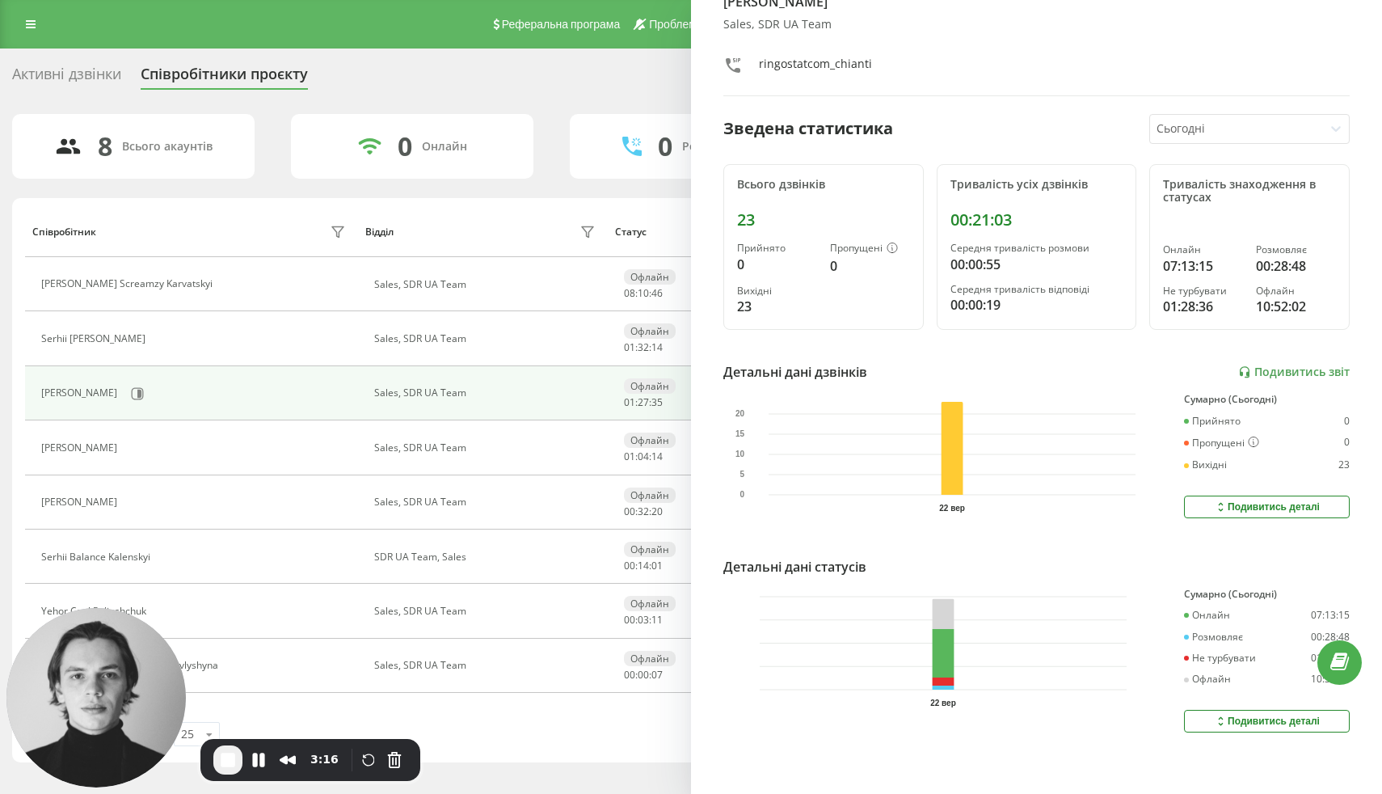
click at [1176, 135] on div at bounding box center [1236, 129] width 161 height 19
click at [1297, 373] on link "Подивитись звіт" at bounding box center [1294, 372] width 112 height 14
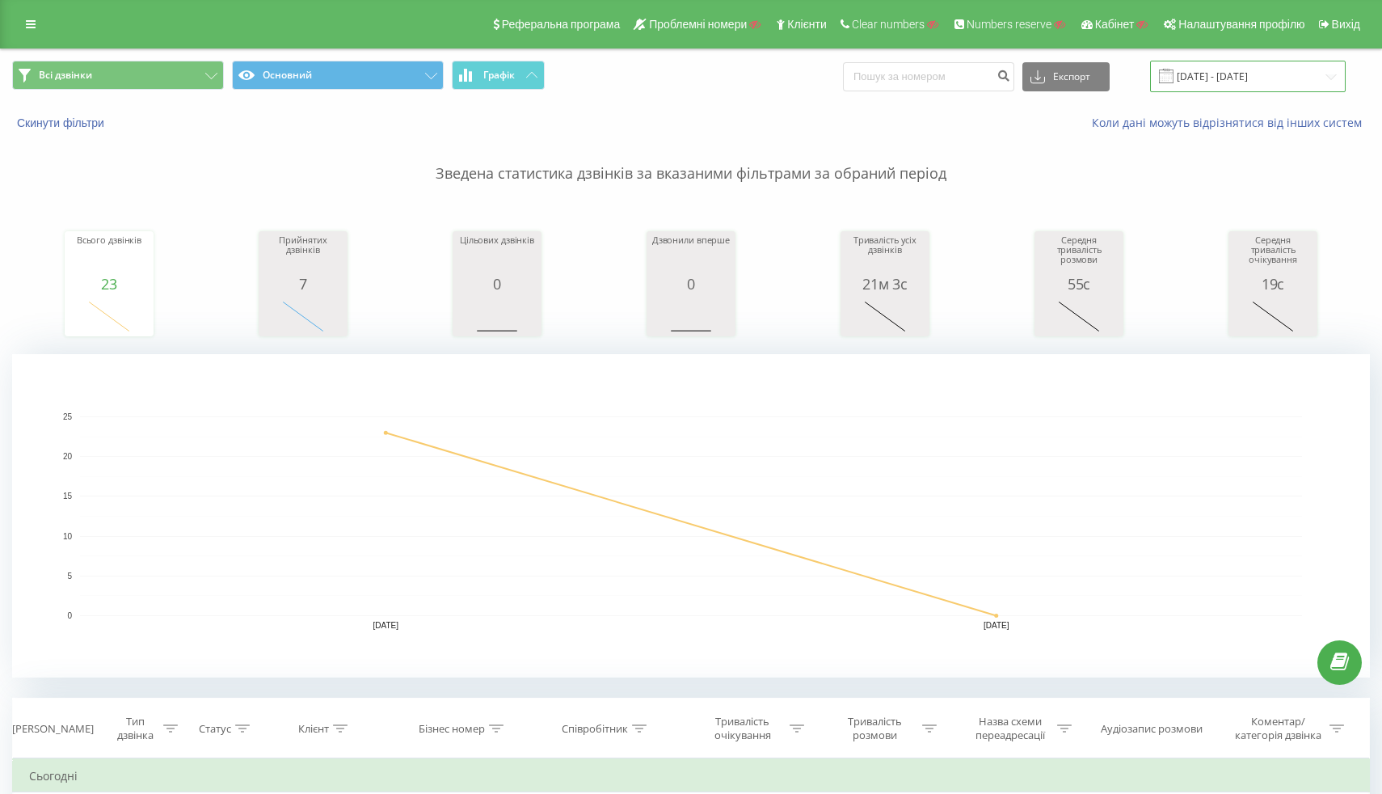
click at [1194, 86] on input "[DATE] - [DATE]" at bounding box center [1248, 77] width 196 height 32
click at [701, 604] on rect "A chart." at bounding box center [691, 516] width 1222 height 200
